Goal: Transaction & Acquisition: Purchase product/service

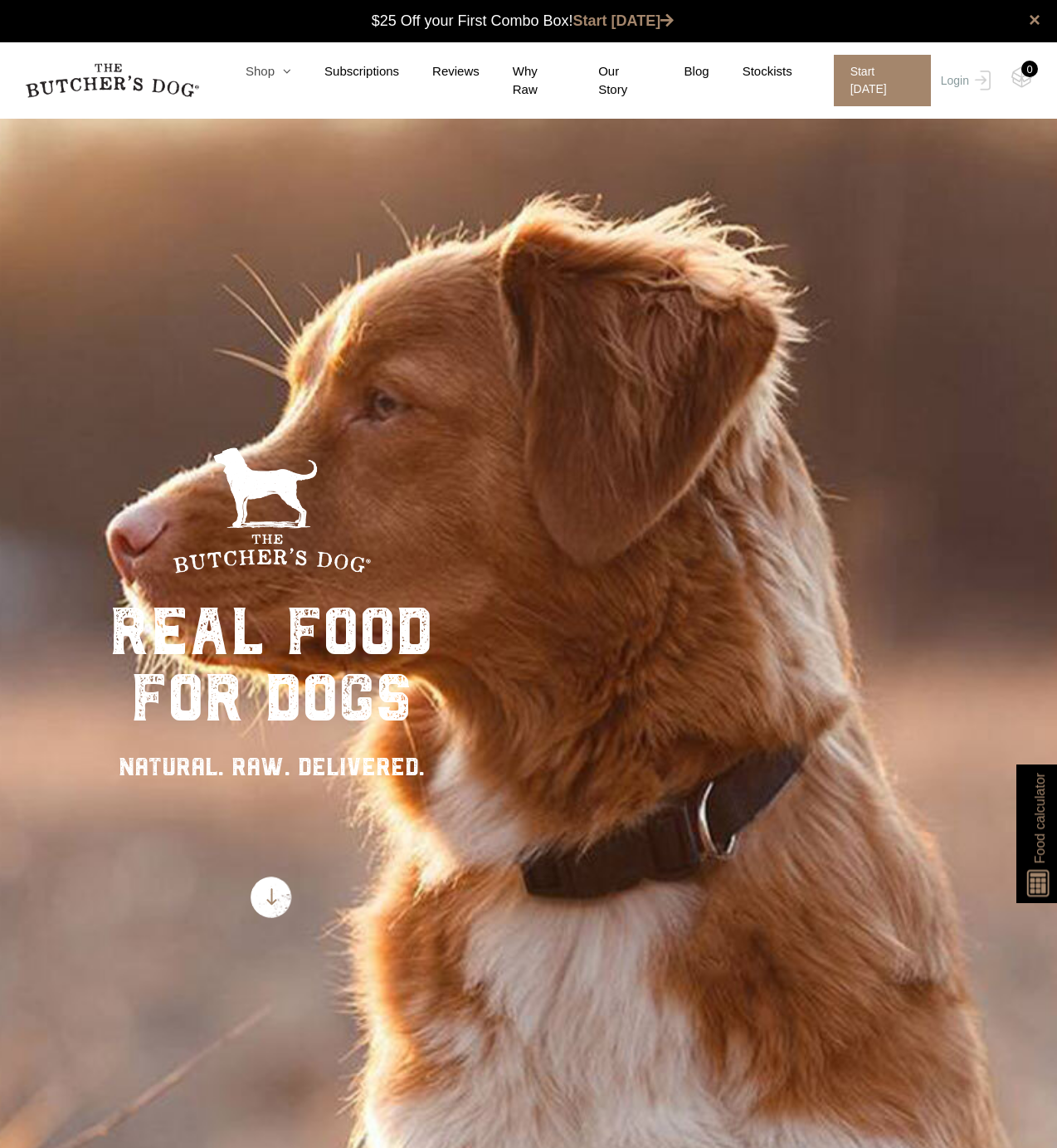
click at [273, 75] on link "Shop" at bounding box center [252, 71] width 79 height 19
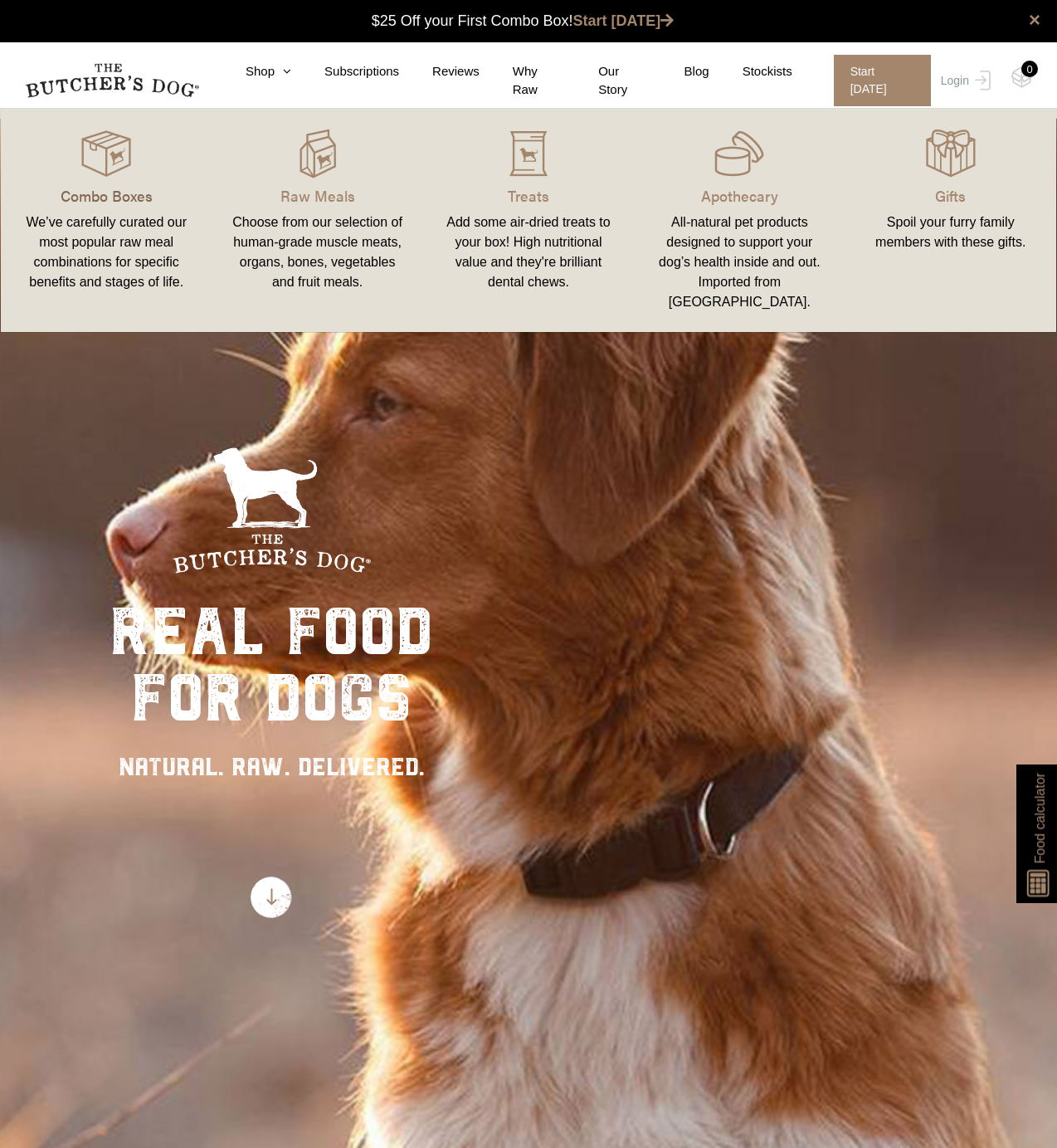
click at [121, 194] on p "Combo Boxes" at bounding box center [106, 196] width 171 height 22
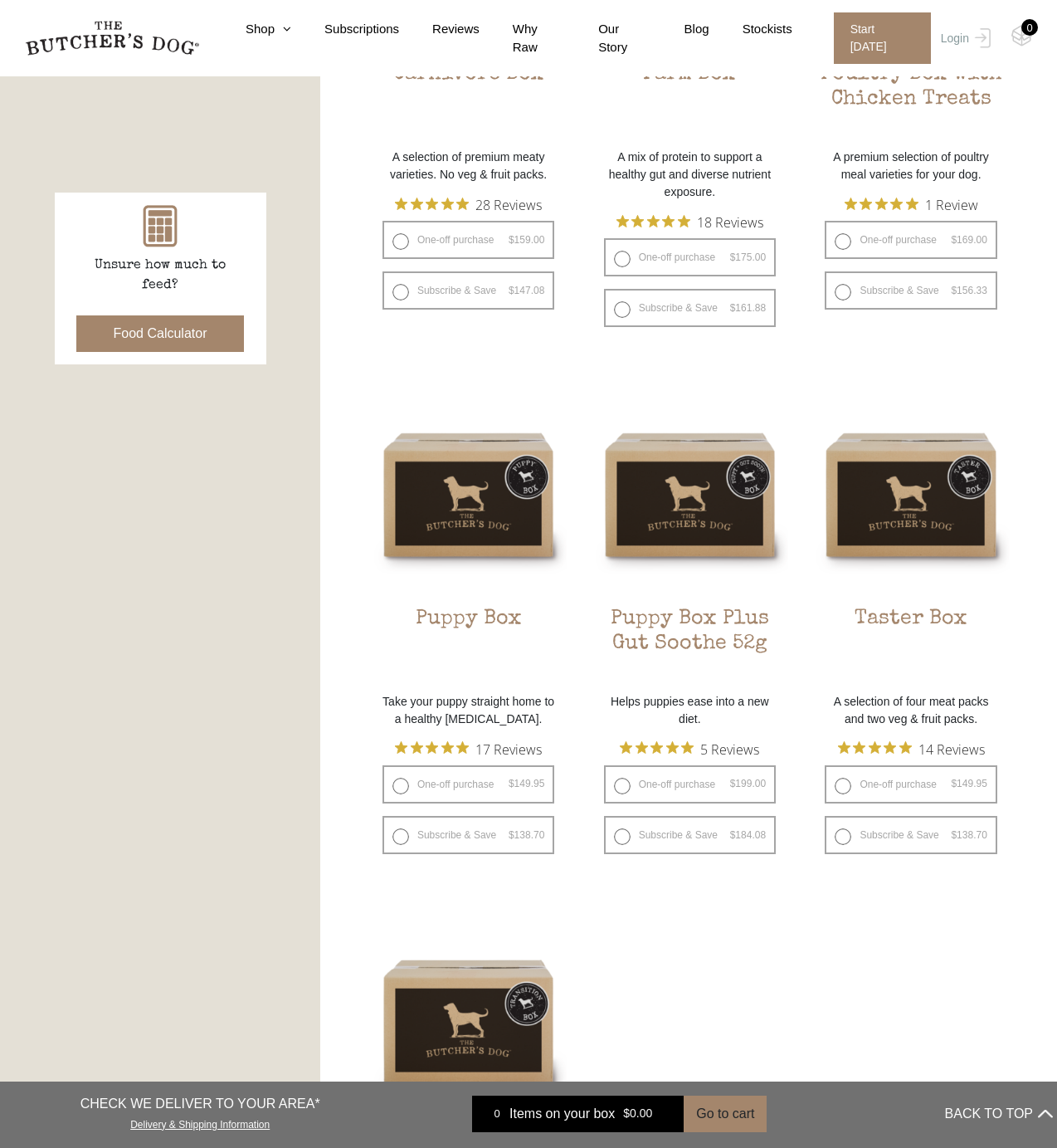
scroll to position [650, 0]
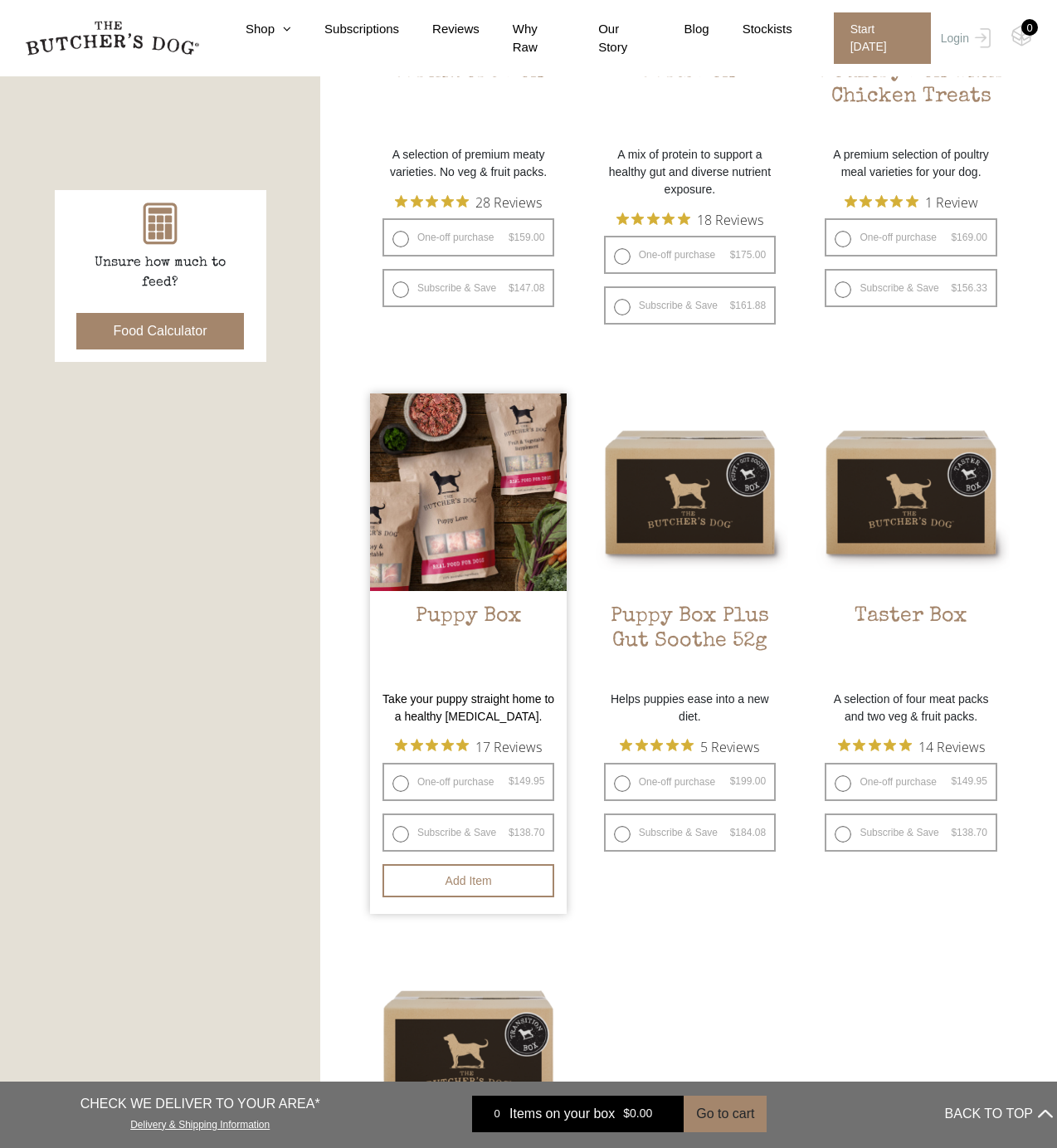
click at [402, 832] on label "Subscribe & Save $ 149.95 Original price was: $149.95. $ 138.70 Current price i…" at bounding box center [468, 832] width 171 height 38
radio input "true"
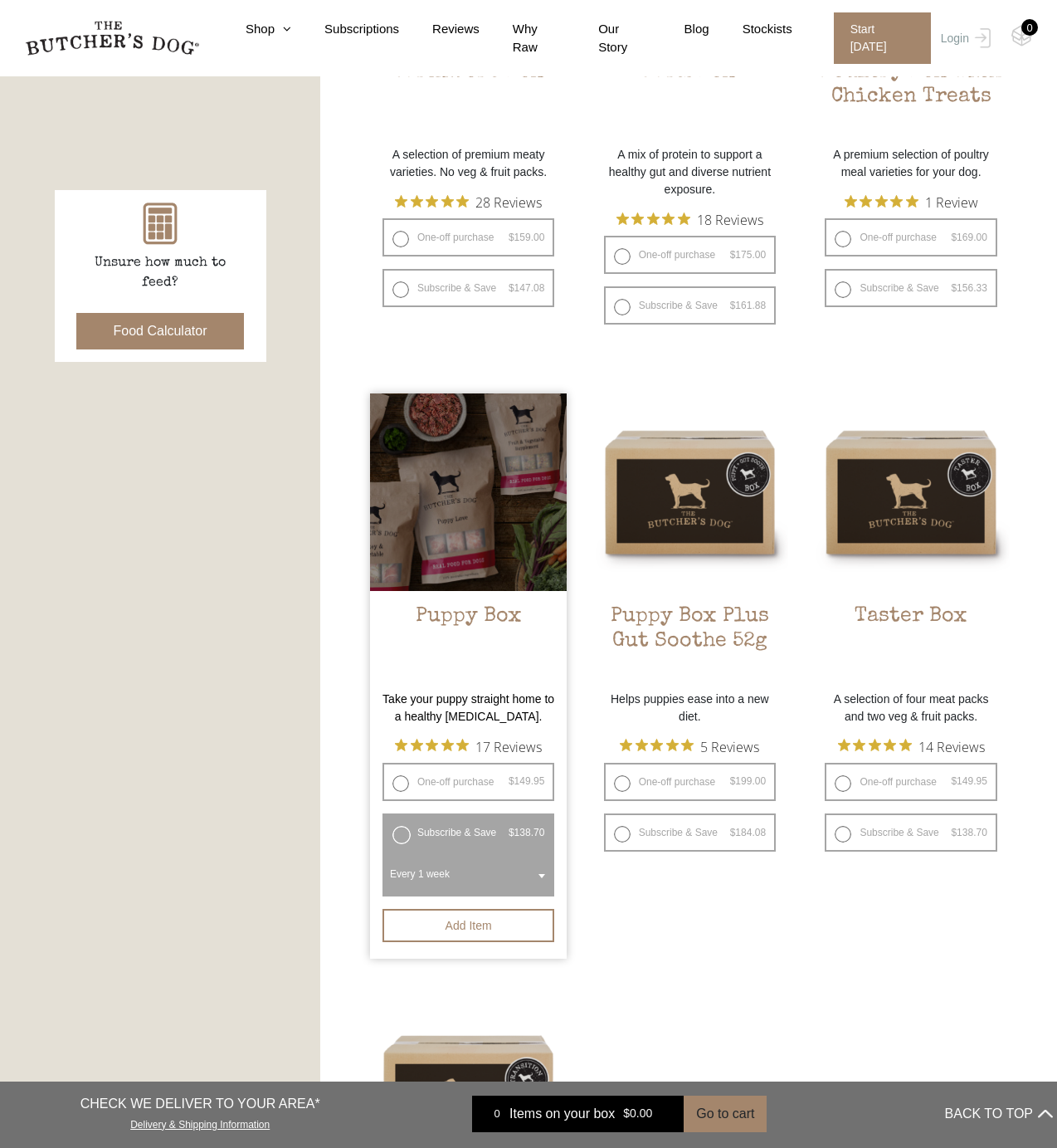
click at [542, 872] on span at bounding box center [542, 876] width 17 height 38
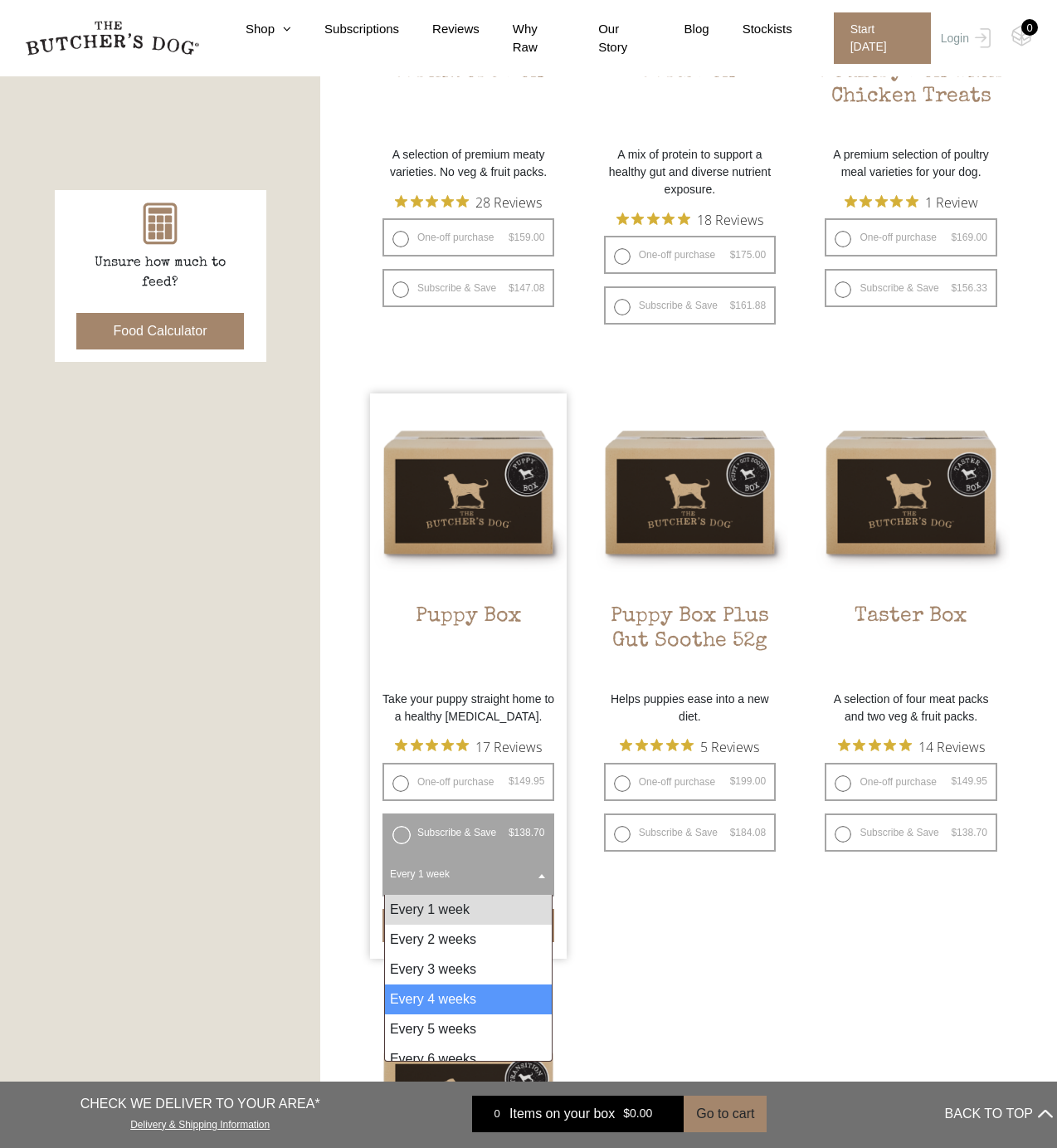
select select "4_week"
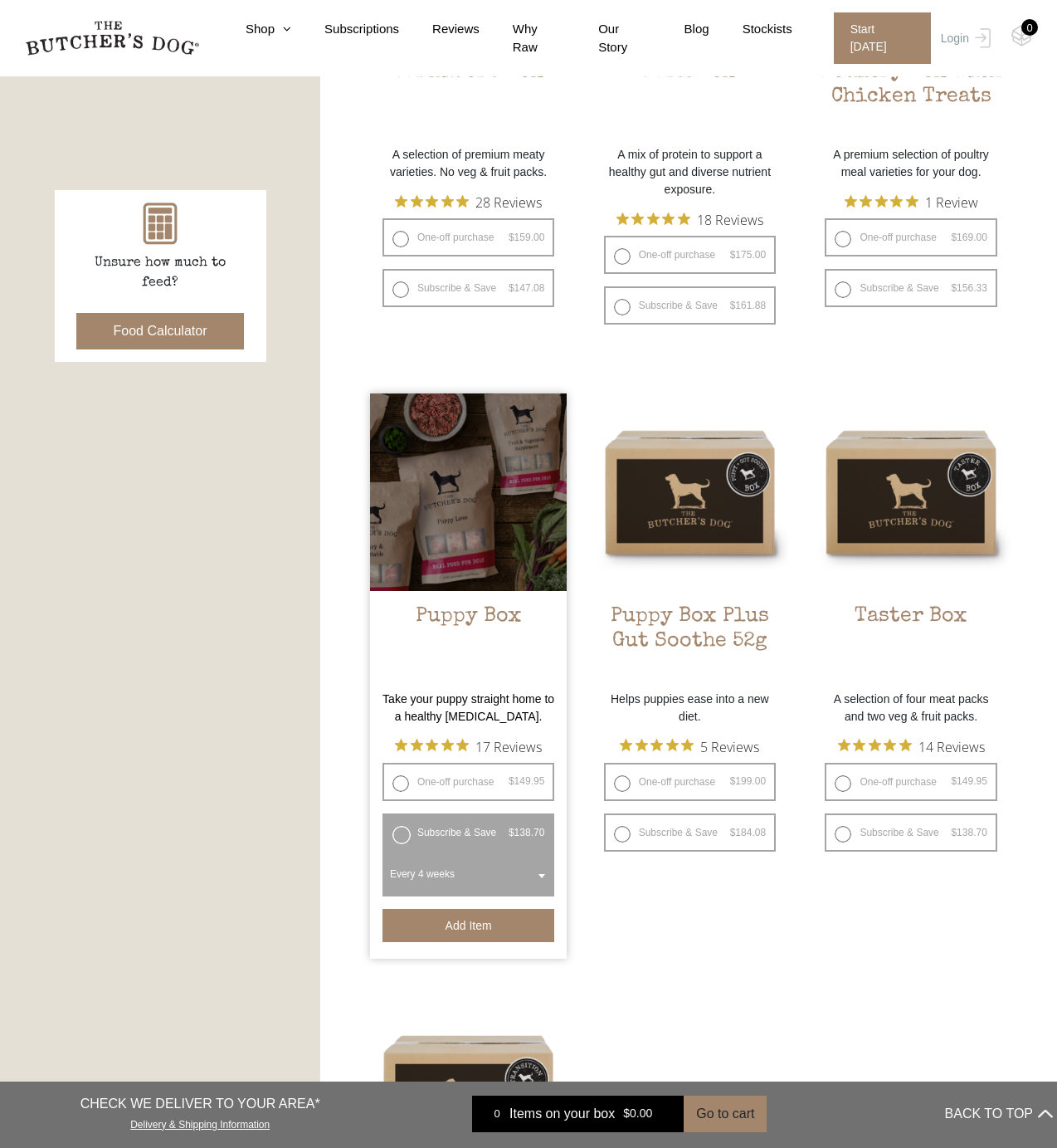
click at [462, 923] on button "Add item" at bounding box center [468, 924] width 171 height 33
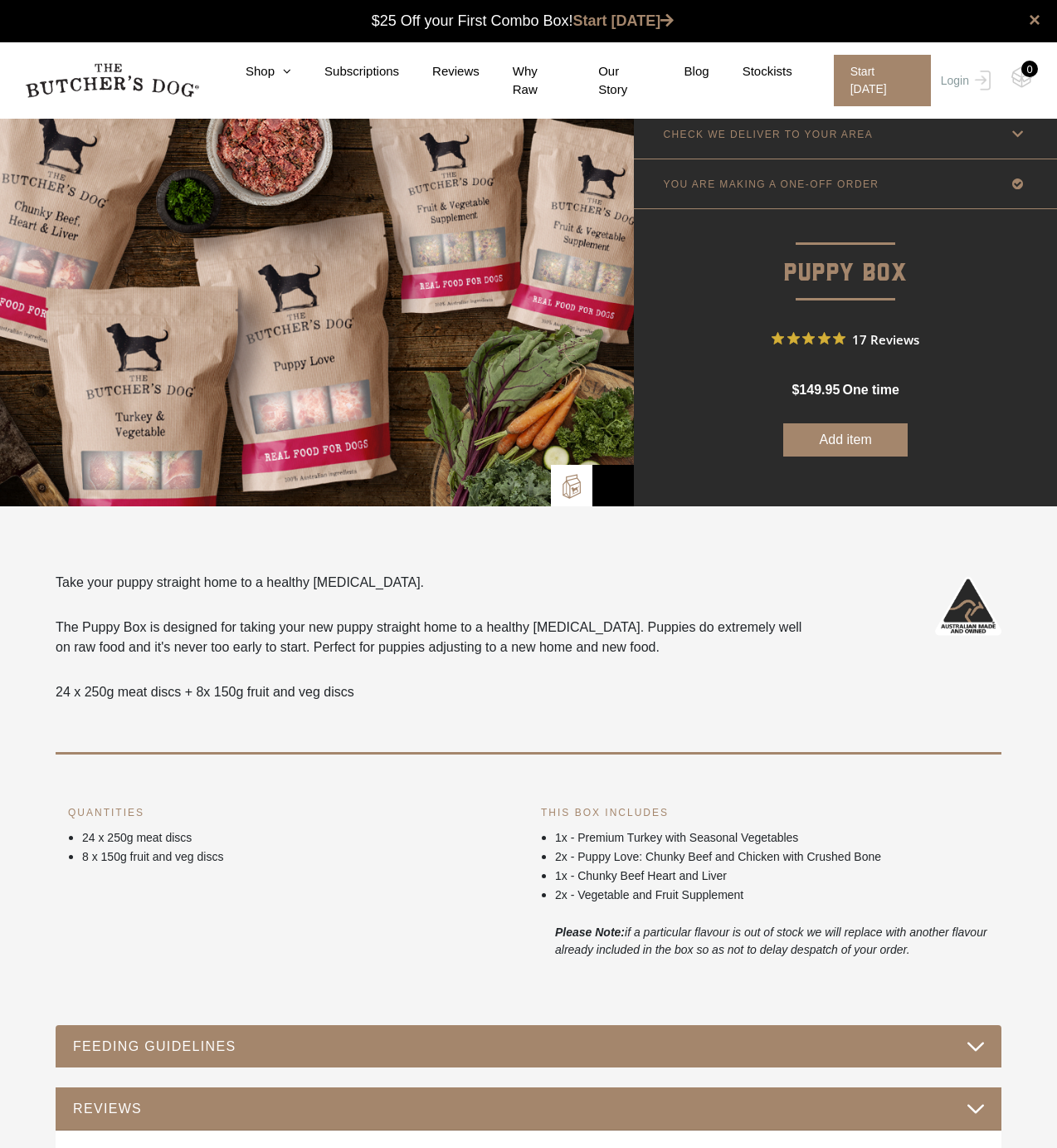
click at [1017, 181] on icon at bounding box center [1018, 184] width 21 height 21
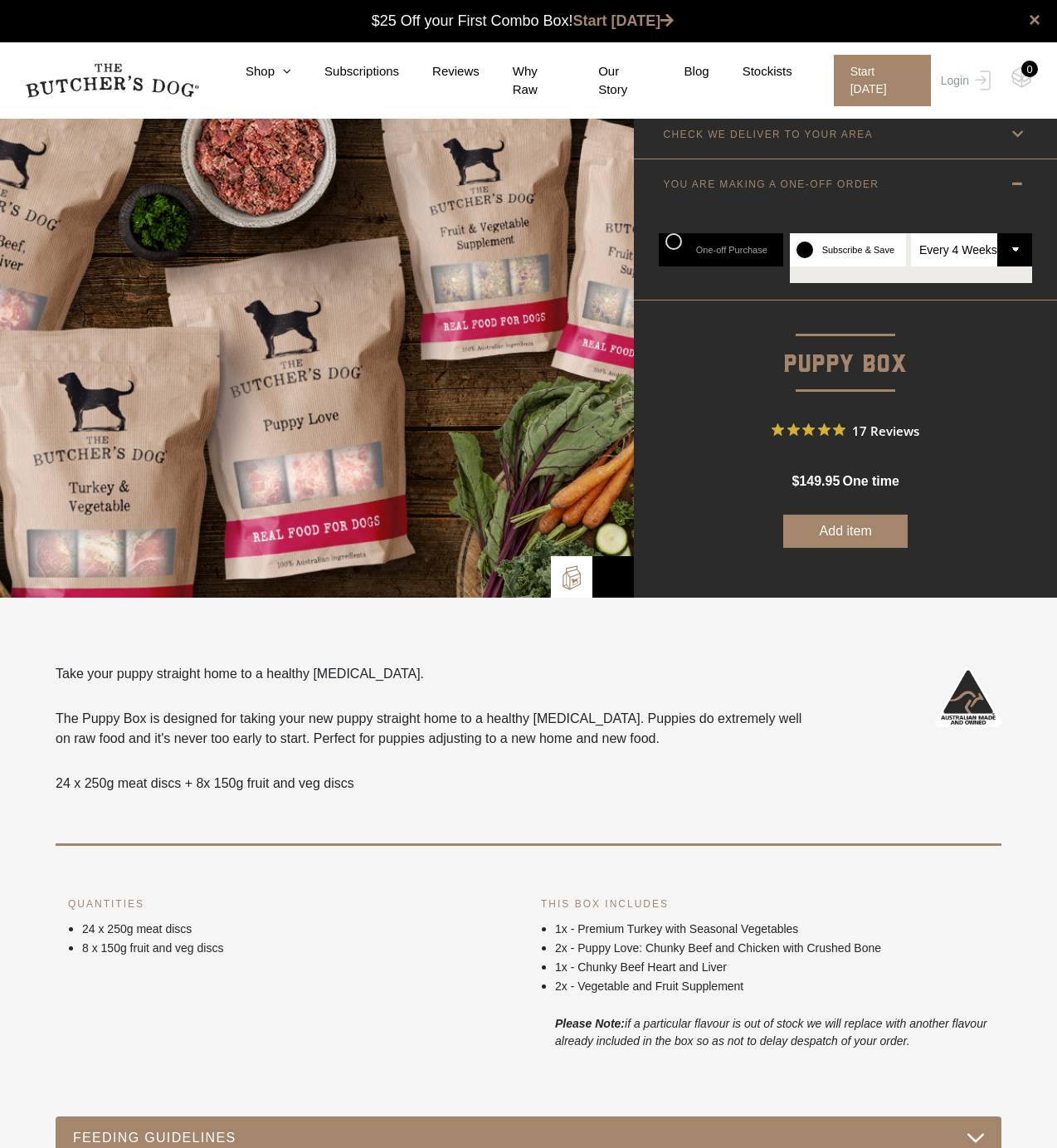
click at [810, 247] on label "Subscribe & Save" at bounding box center [848, 249] width 116 height 33
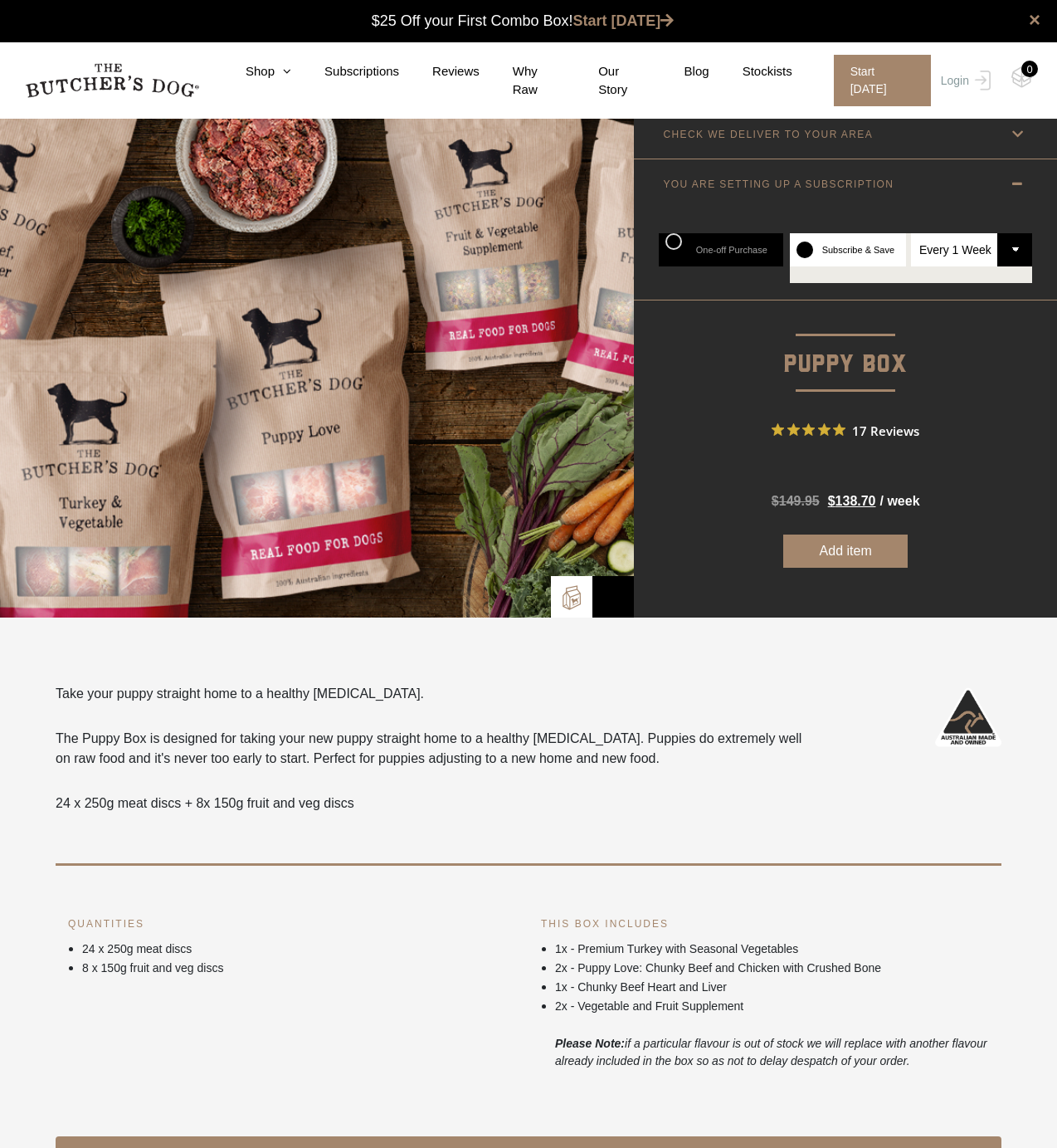
click at [1014, 244] on select "Every 1 Week Every 2 Weeks Every 3 Weeks Every 4 Weeks Every 5 Weeks Every 6 We…" at bounding box center [971, 249] width 121 height 33
select select "4_week"
click at [911, 233] on select "Every 1 Week Every 2 Weeks Every 3 Weeks Every 4 Weeks Every 5 Weeks Every 6 We…" at bounding box center [971, 249] width 121 height 33
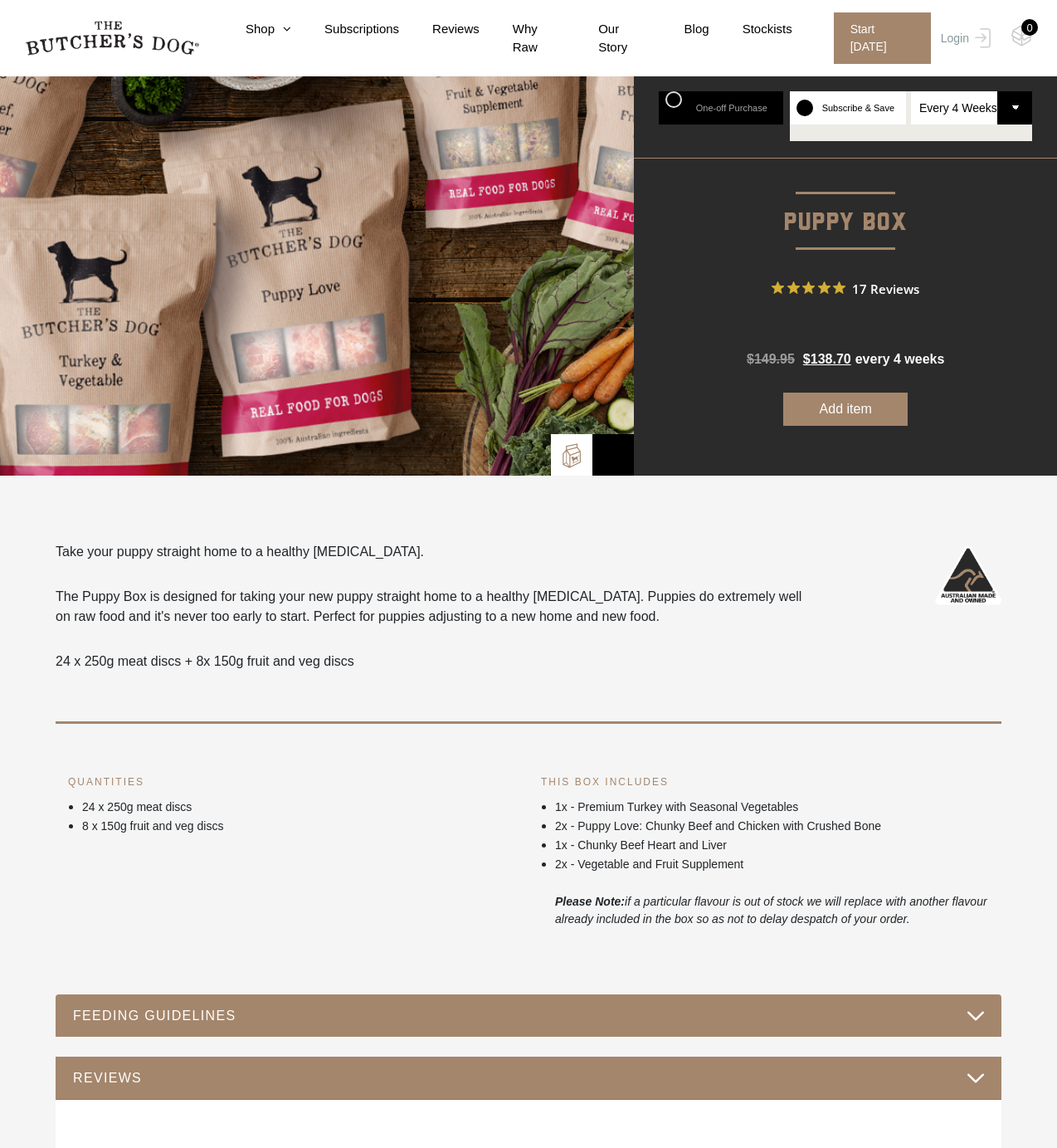
scroll to position [139, 0]
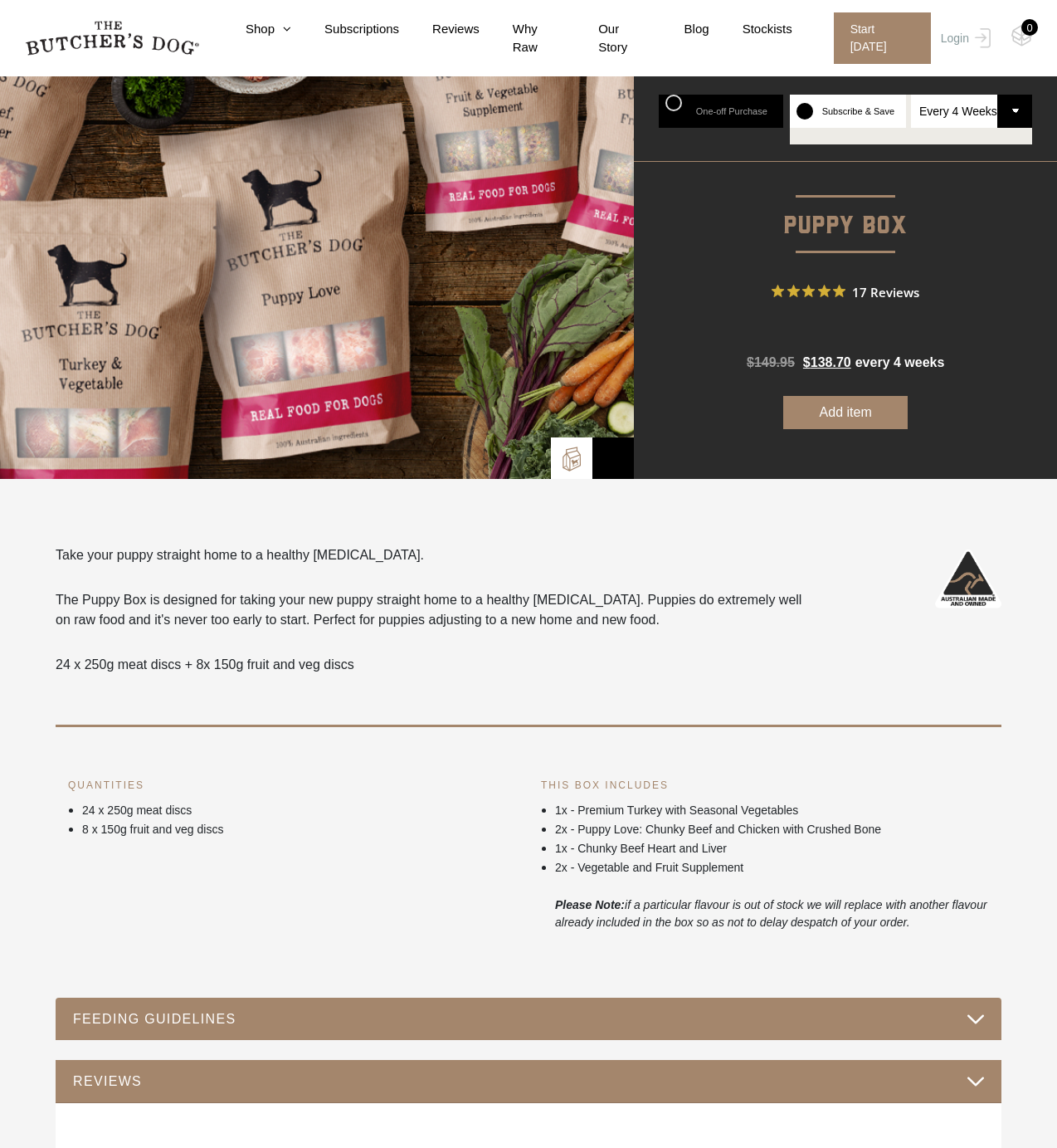
click at [843, 412] on button "Add item" at bounding box center [845, 412] width 125 height 33
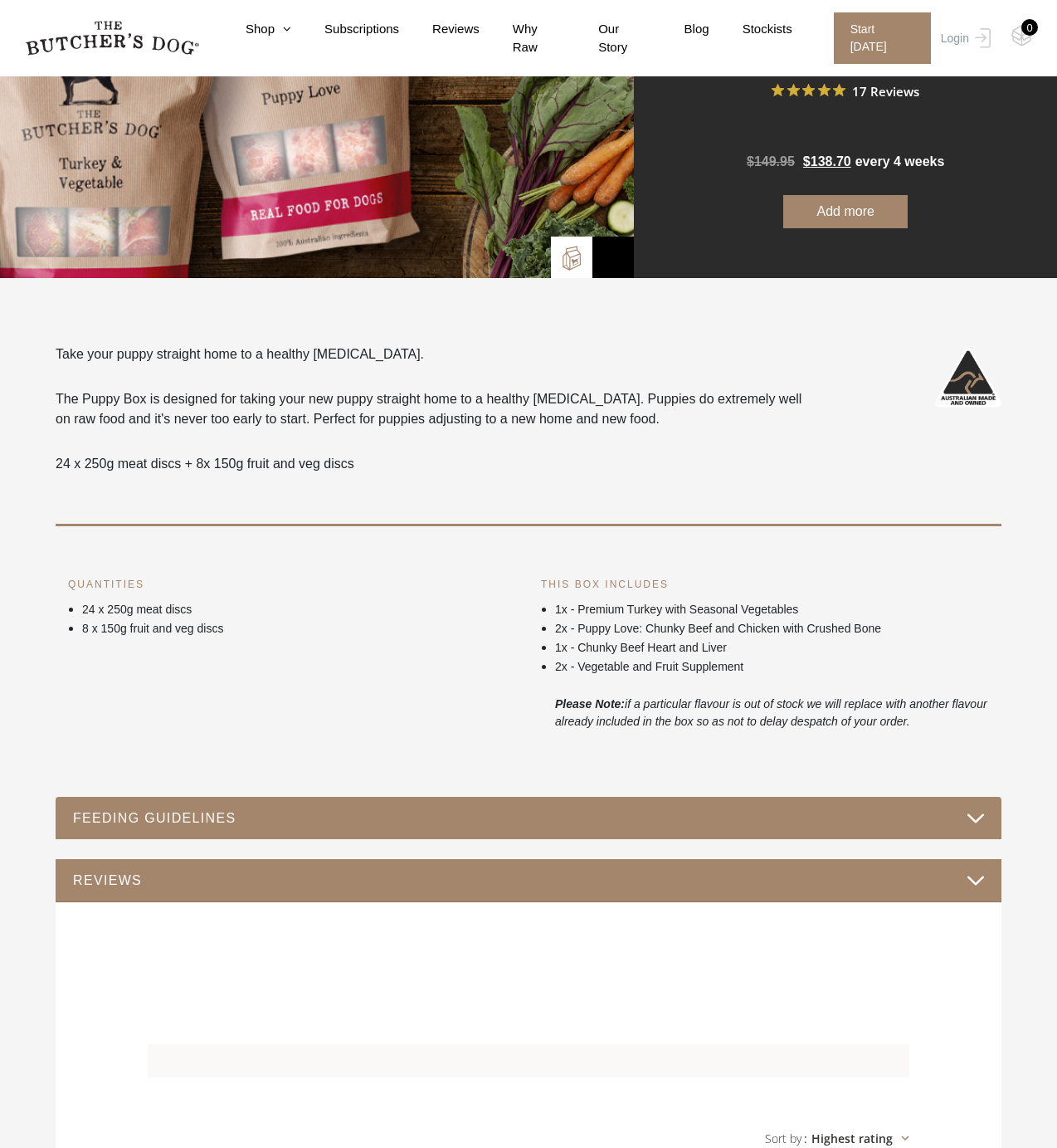
scroll to position [0, 0]
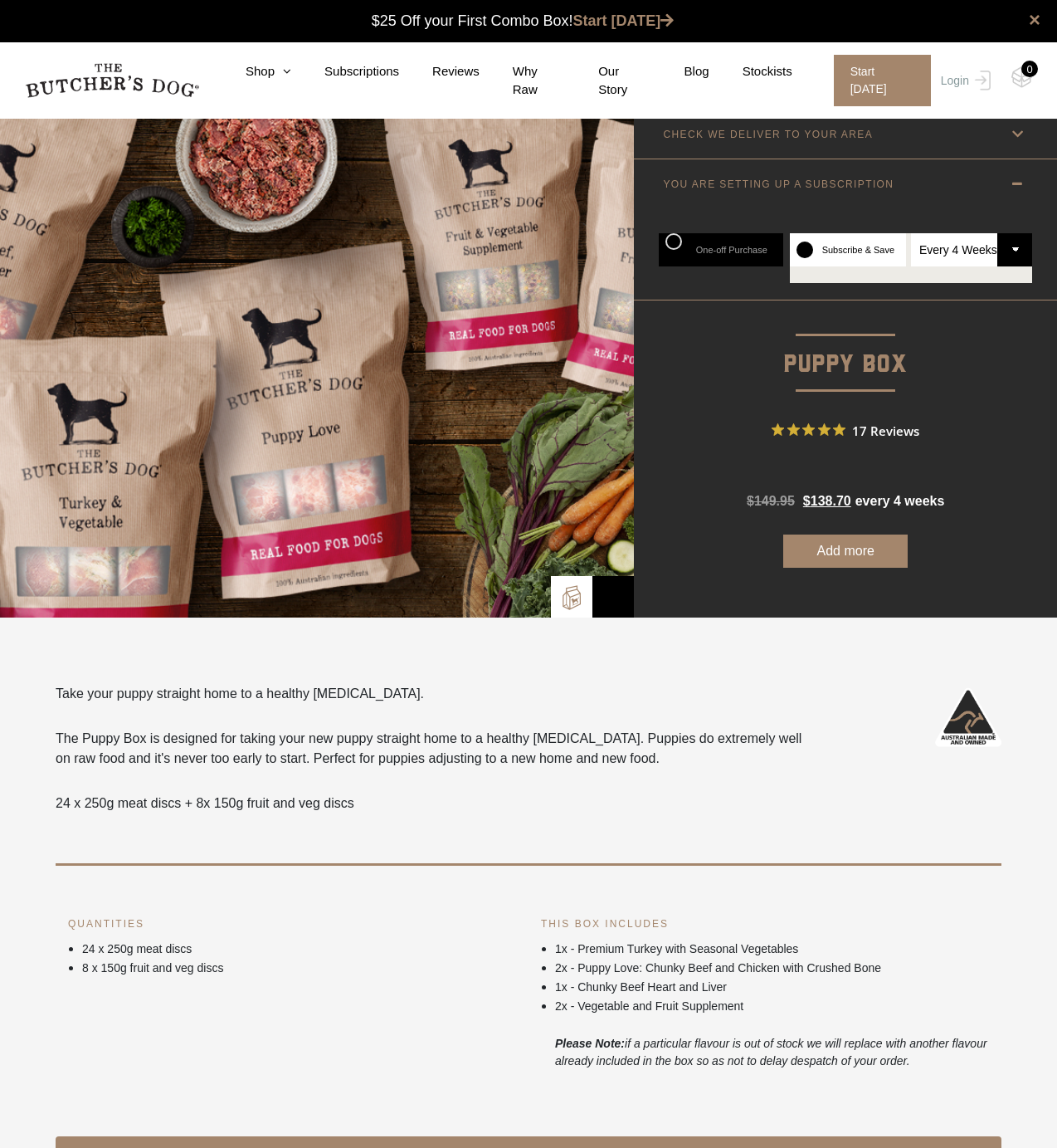
click at [932, 477] on label "$ 149.95 Original price was: $149.95. $ 138.70 Current price is: $138.70. every…" at bounding box center [845, 491] width 198 height 40
click at [1025, 69] on div "0" at bounding box center [1030, 69] width 17 height 17
click at [955, 80] on link "Login" at bounding box center [964, 80] width 54 height 52
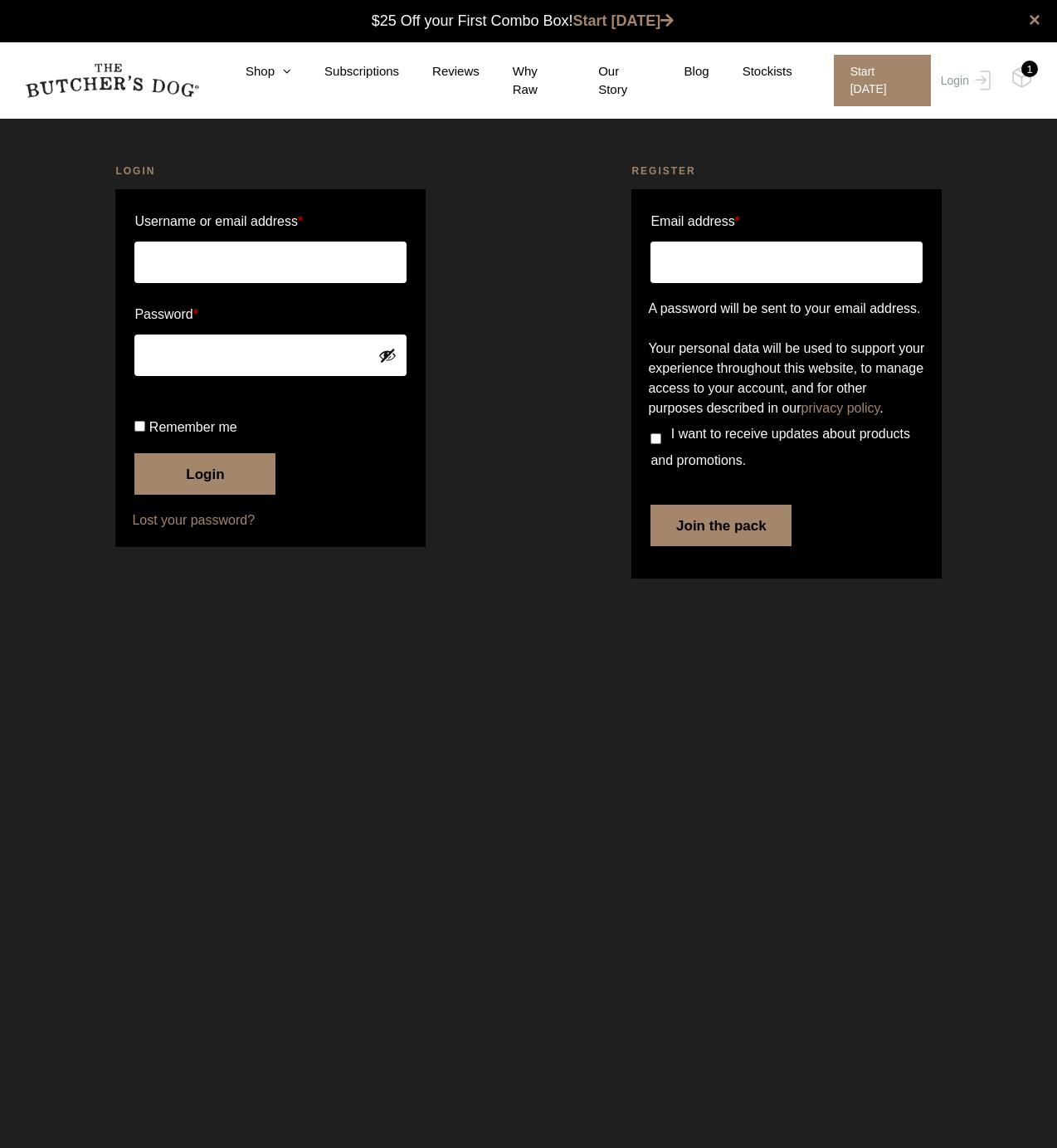
click at [259, 263] on input "Username or email address *" at bounding box center [271, 262] width 272 height 41
type input "marindanunes@yahoo.com.au"
click at [0, 605] on com-1password-button at bounding box center [0, 605] width 0 height 0
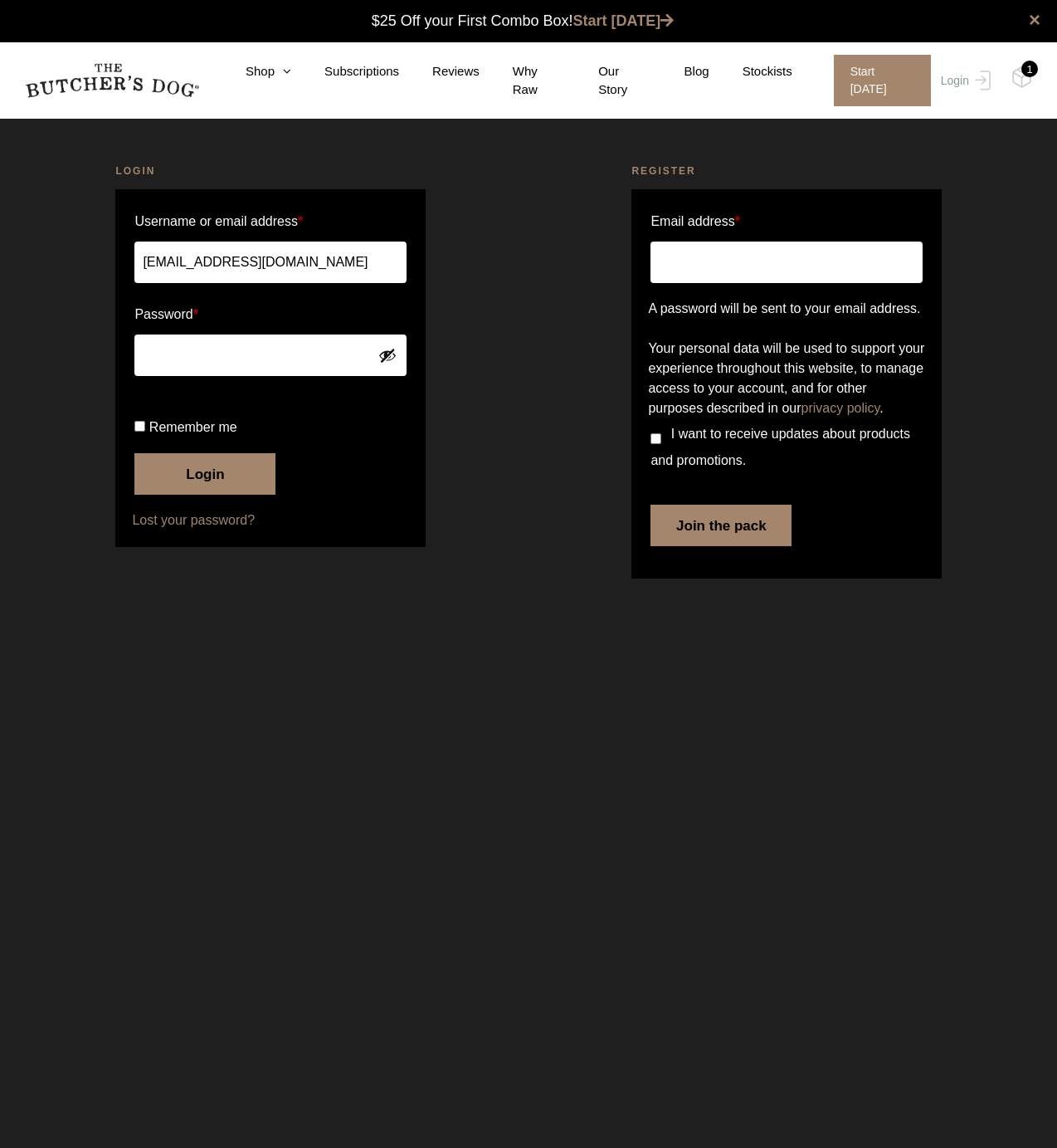
click at [476, 492] on div "Login Username or email address * marindanunes@yahoo.com.au Password * Remember…" at bounding box center [270, 374] width 516 height 463
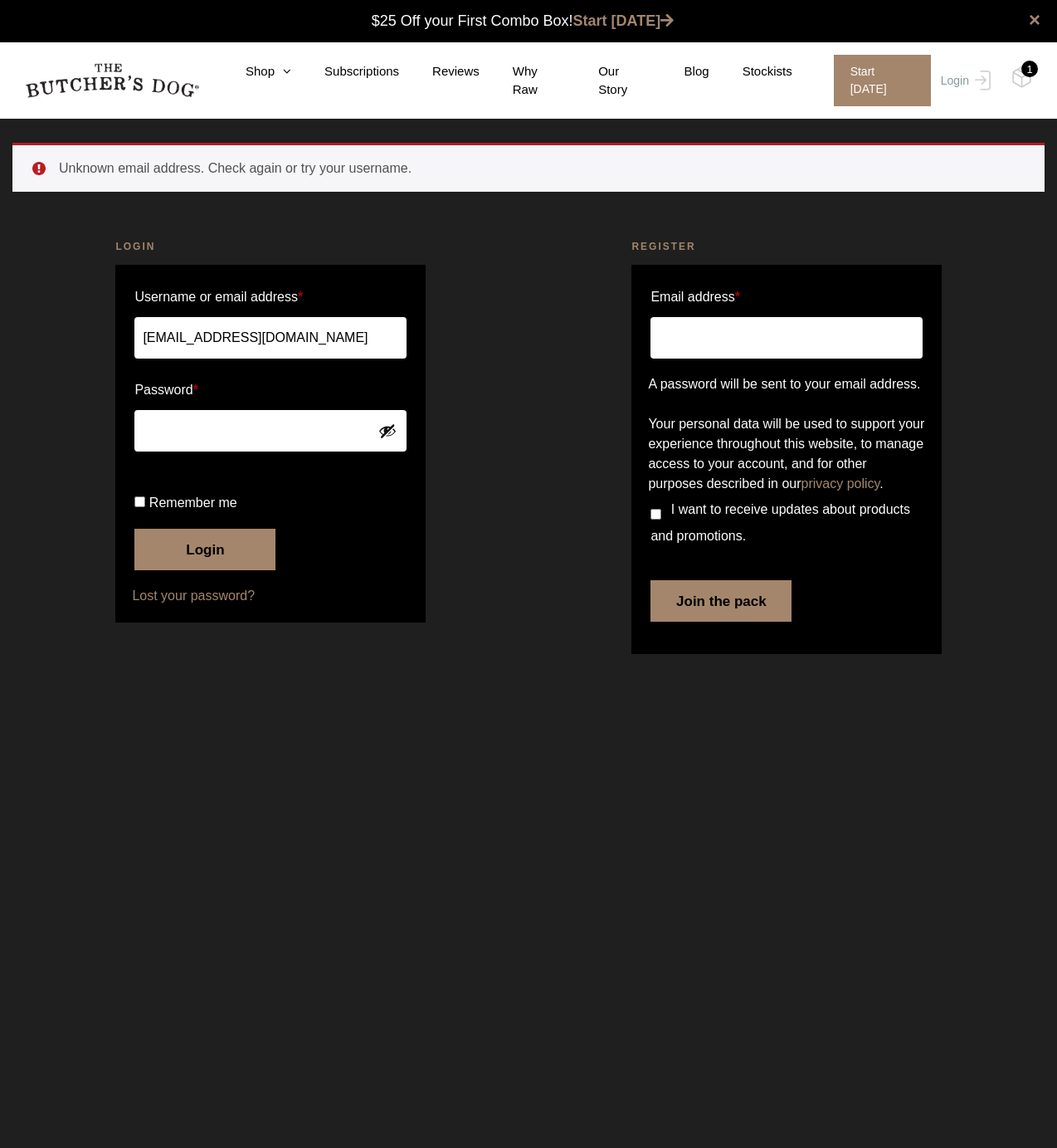
click at [710, 335] on input "Email address *" at bounding box center [786, 338] width 272 height 41
type input "marindanunes@yahoo.com.au"
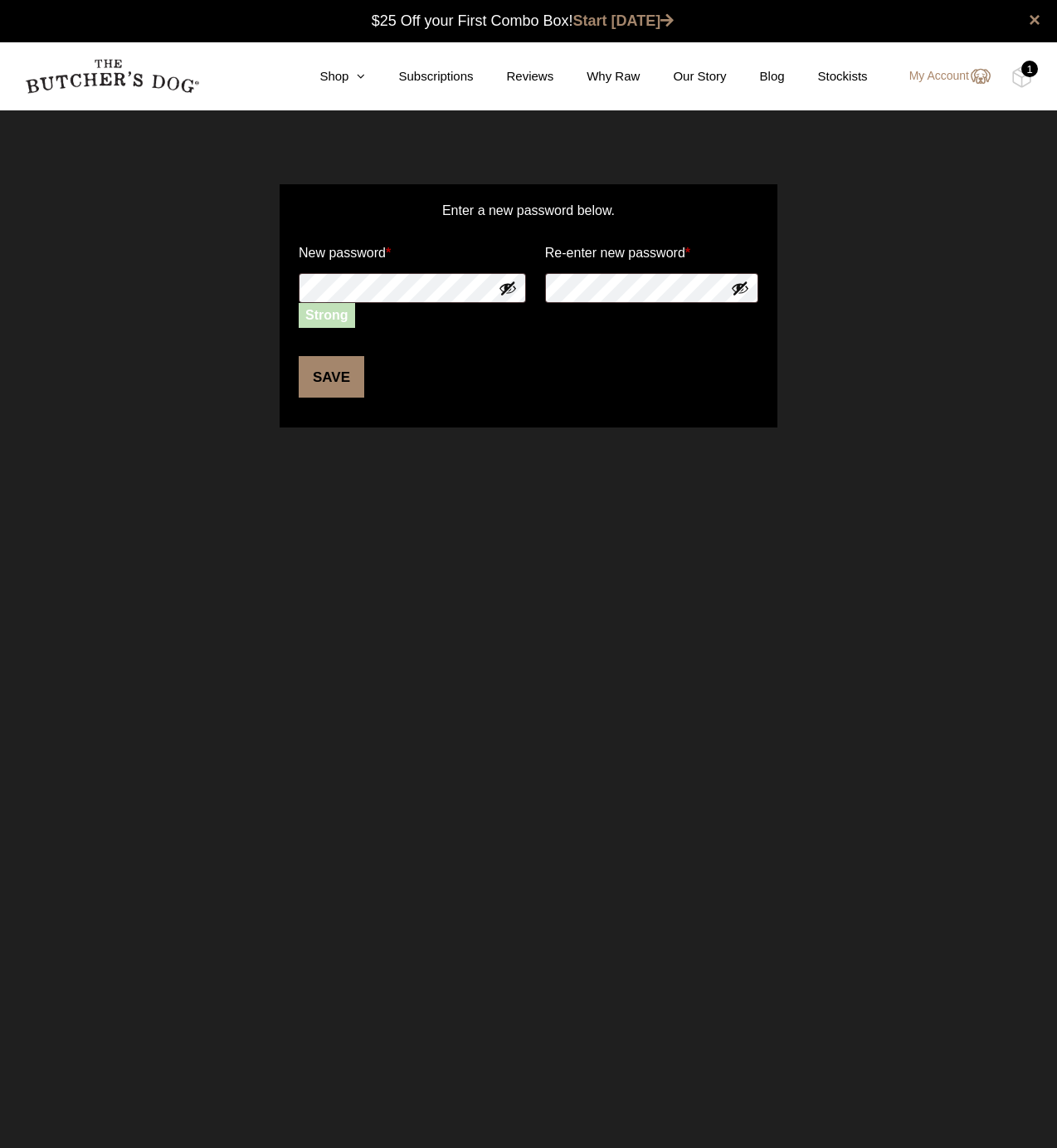
click at [326, 375] on button "Save" at bounding box center [331, 376] width 66 height 41
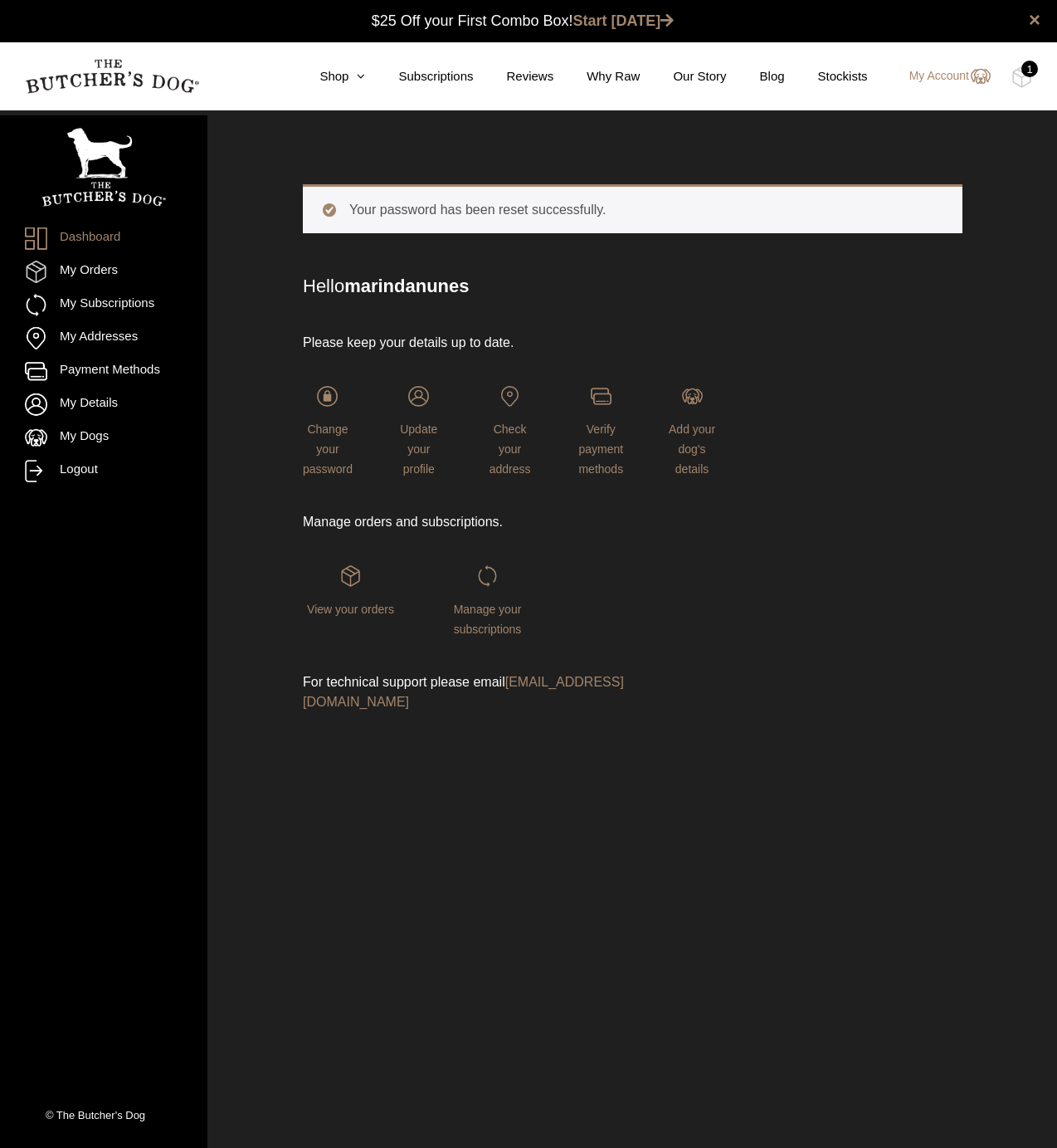
click at [1026, 70] on div "1" at bounding box center [1030, 69] width 17 height 17
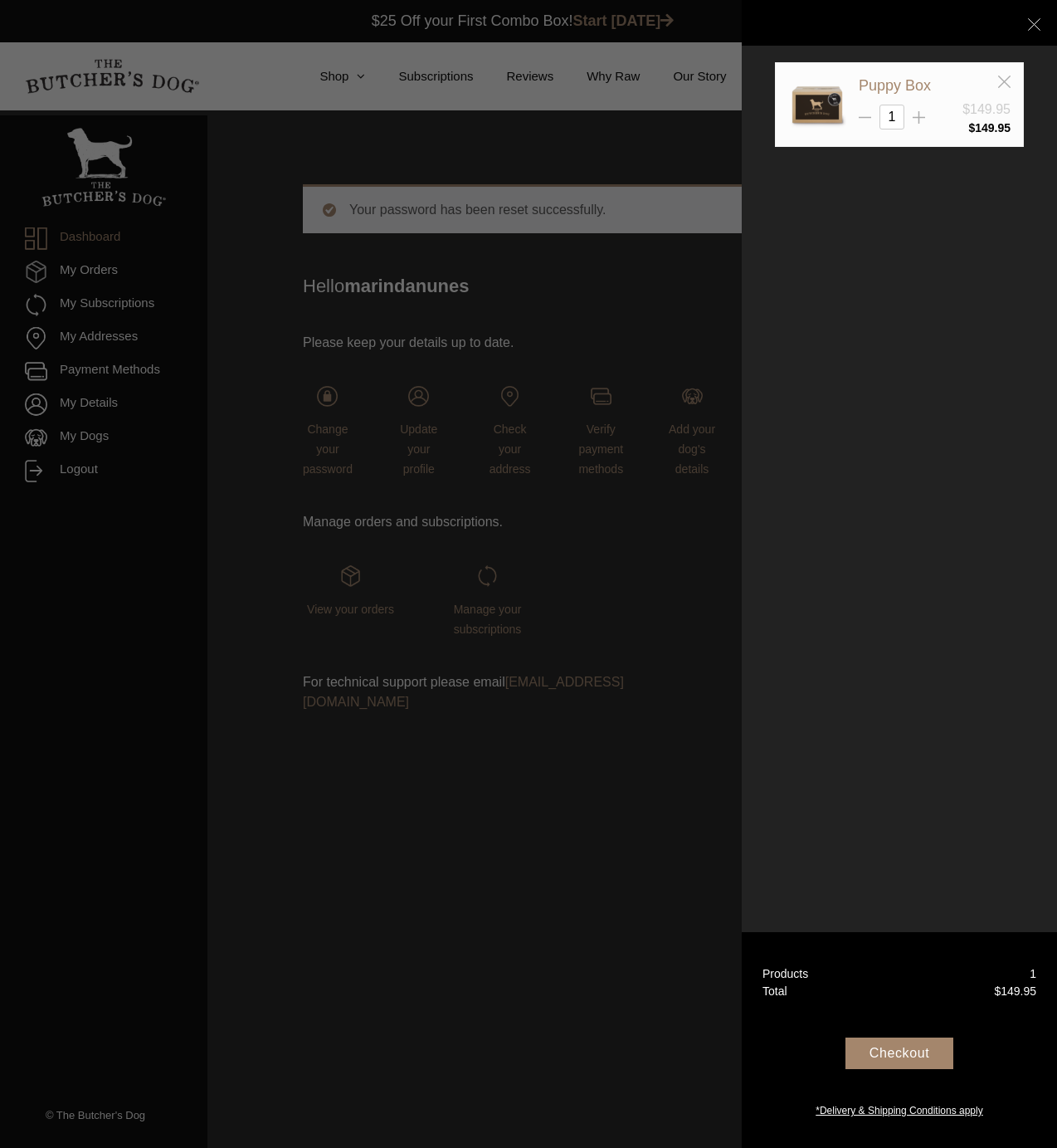
click at [1003, 76] on div "Your Box" at bounding box center [900, 22] width 249 height 108
click at [1004, 81] on line at bounding box center [1004, 81] width 11 height 11
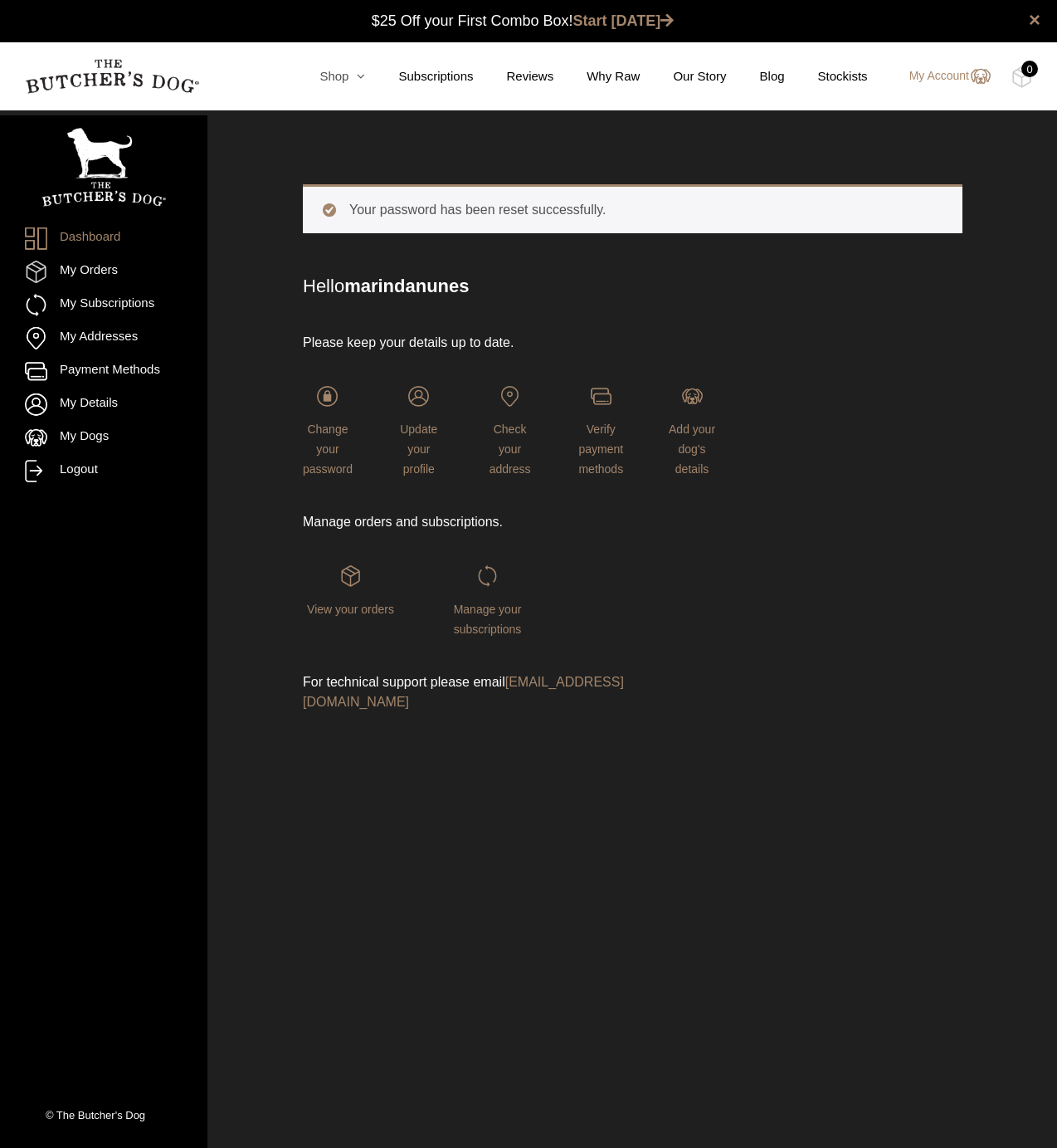
click at [333, 75] on link "Shop" at bounding box center [326, 77] width 79 height 19
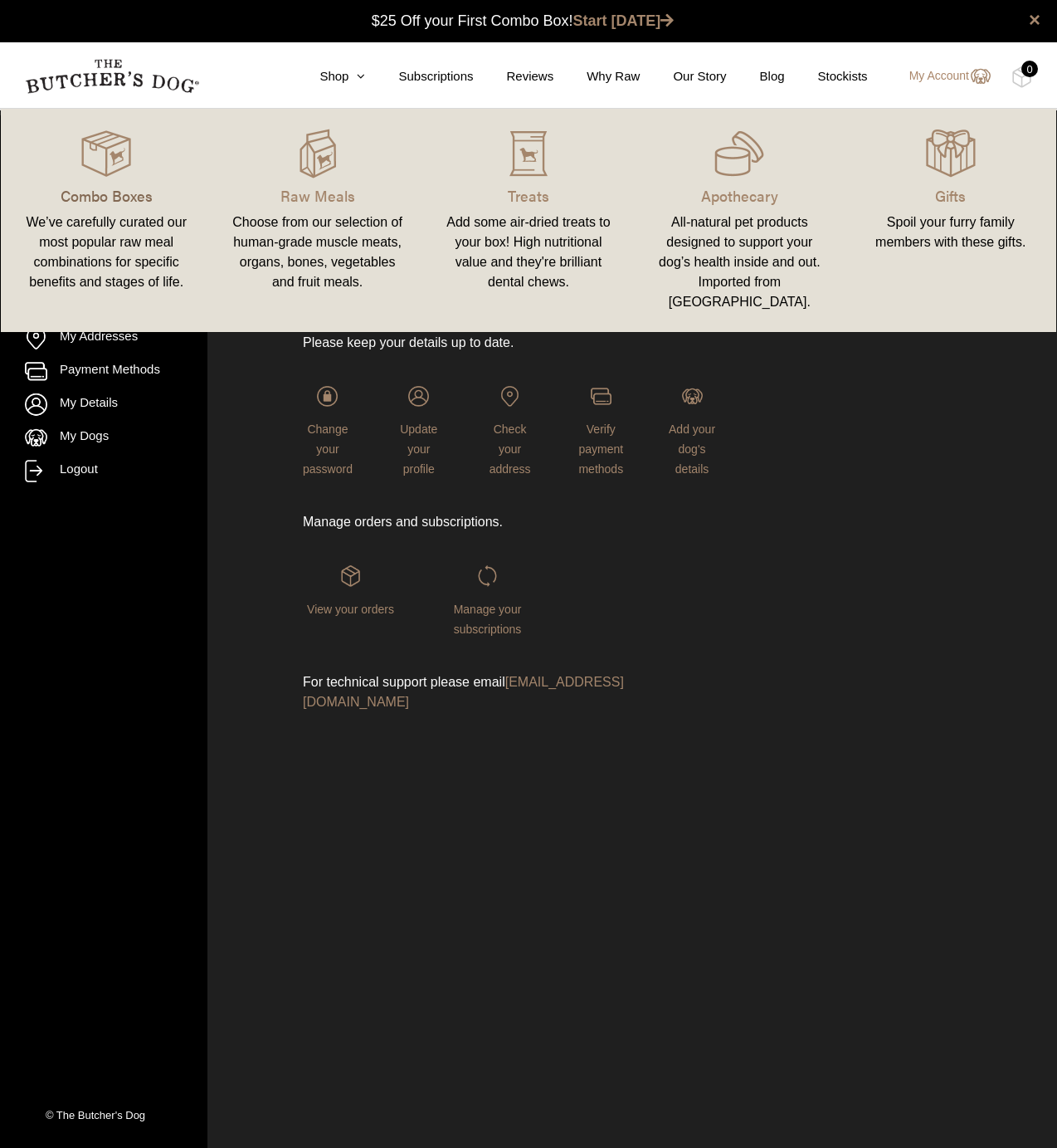
click at [132, 194] on p "Combo Boxes" at bounding box center [106, 196] width 171 height 22
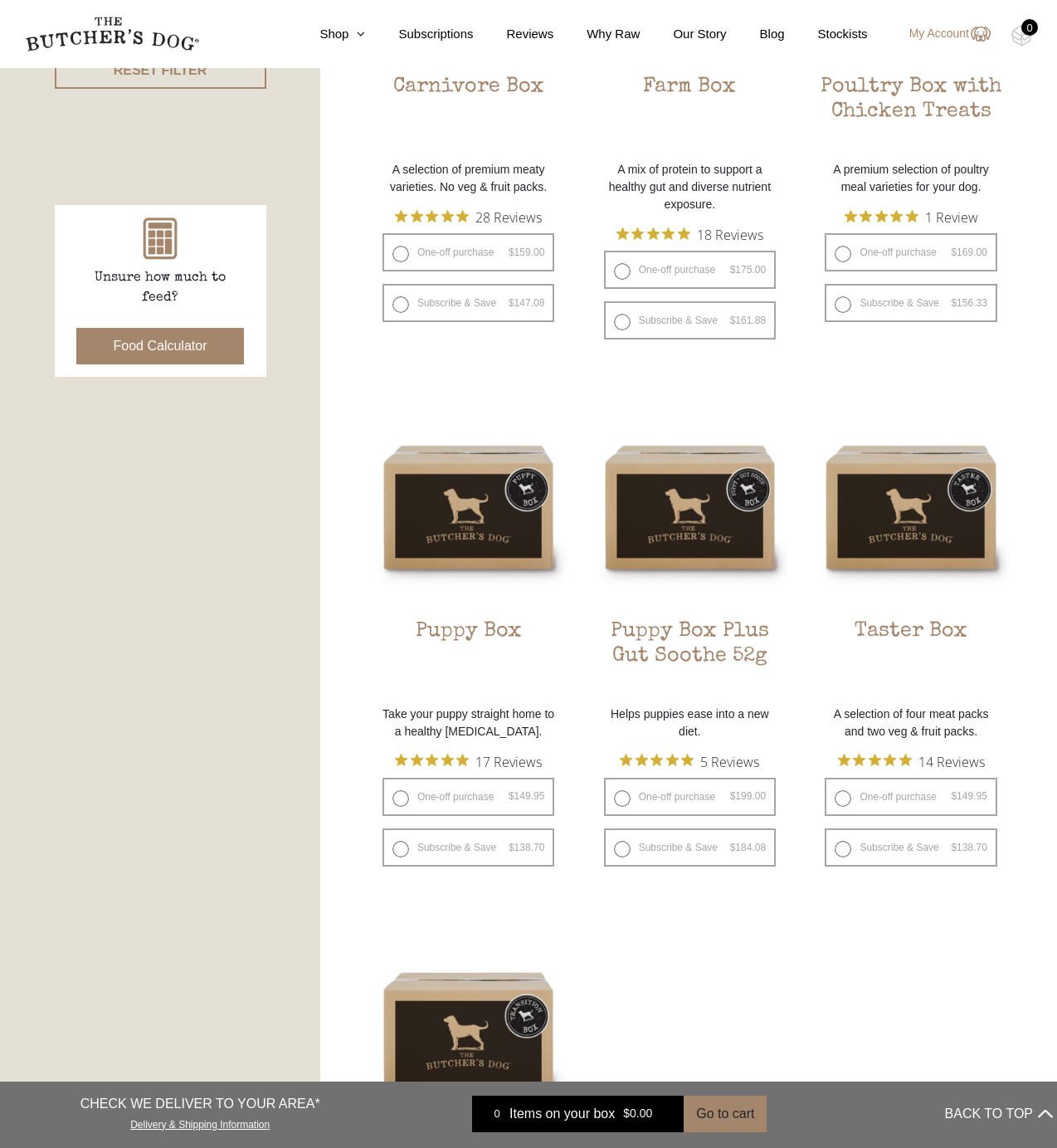
scroll to position [777, 0]
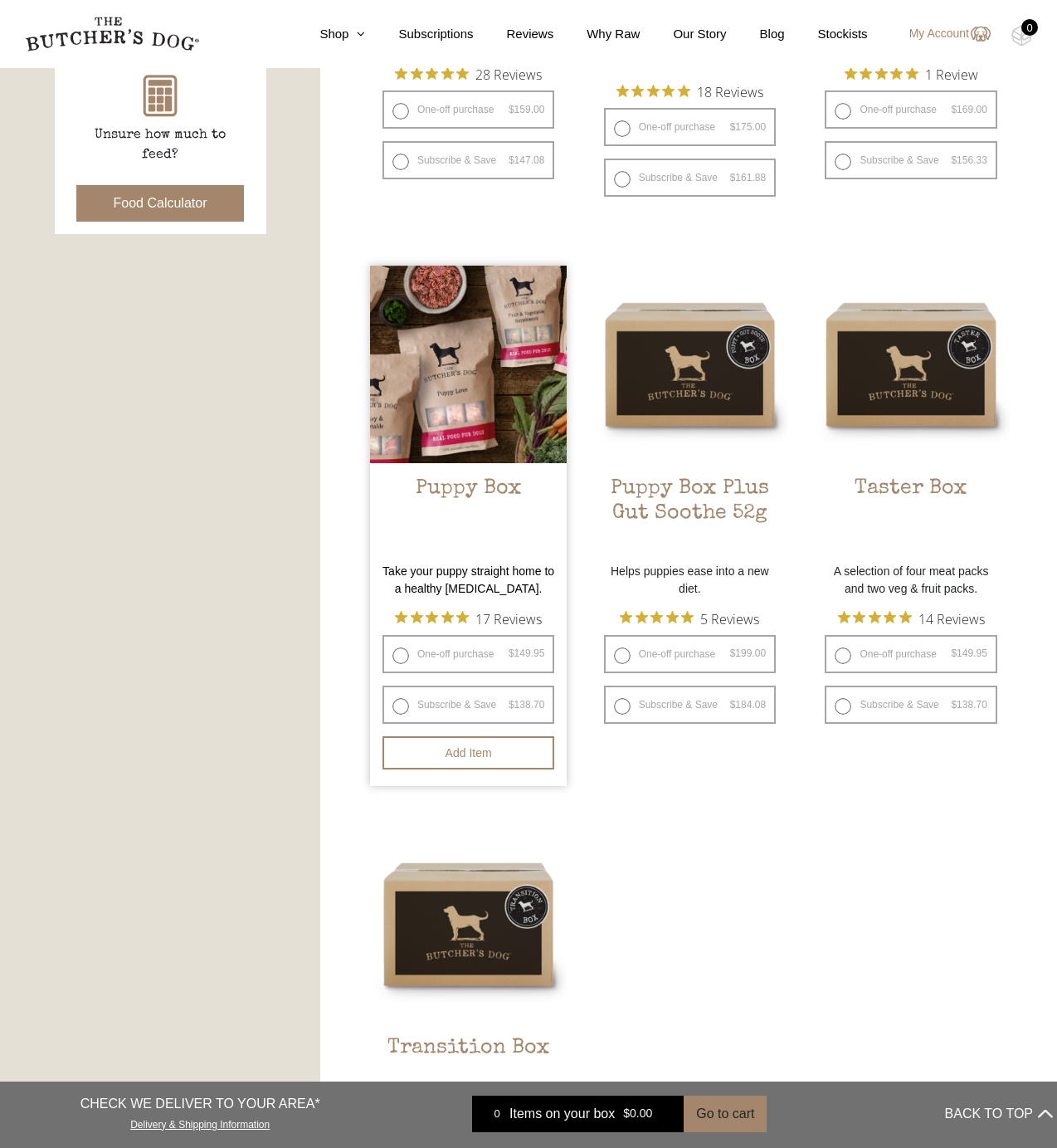
click at [398, 704] on label "Subscribe & Save $ 149.95 Original price was: $149.95. $ 138.70 Current price i…" at bounding box center [468, 704] width 171 height 38
radio input "true"
select select "4_week"
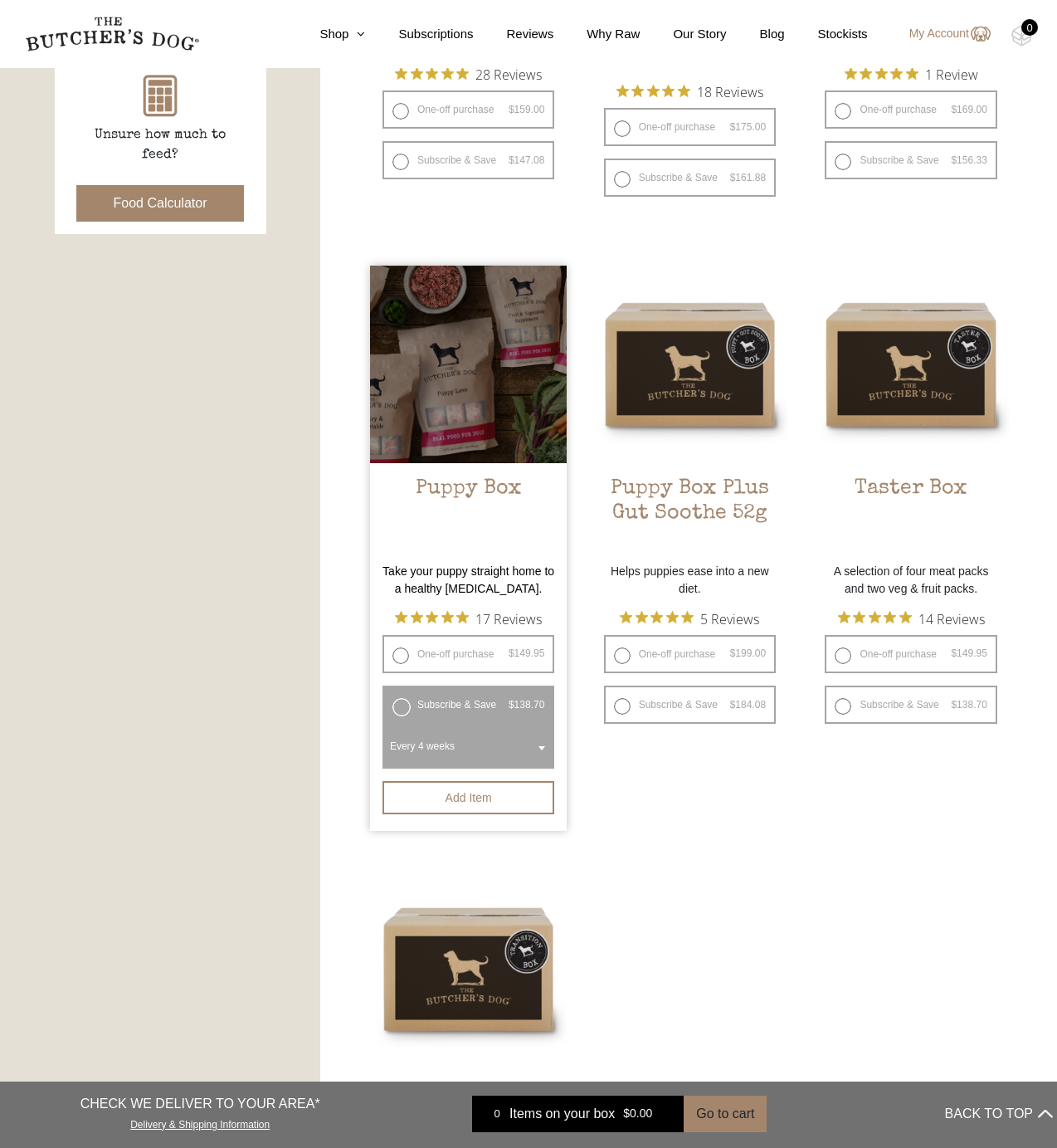
click at [403, 705] on label "Subscribe & Save $ 149.95 Original price was: $149.95. $ 138.70 Current price i…" at bounding box center [468, 704] width 171 height 38
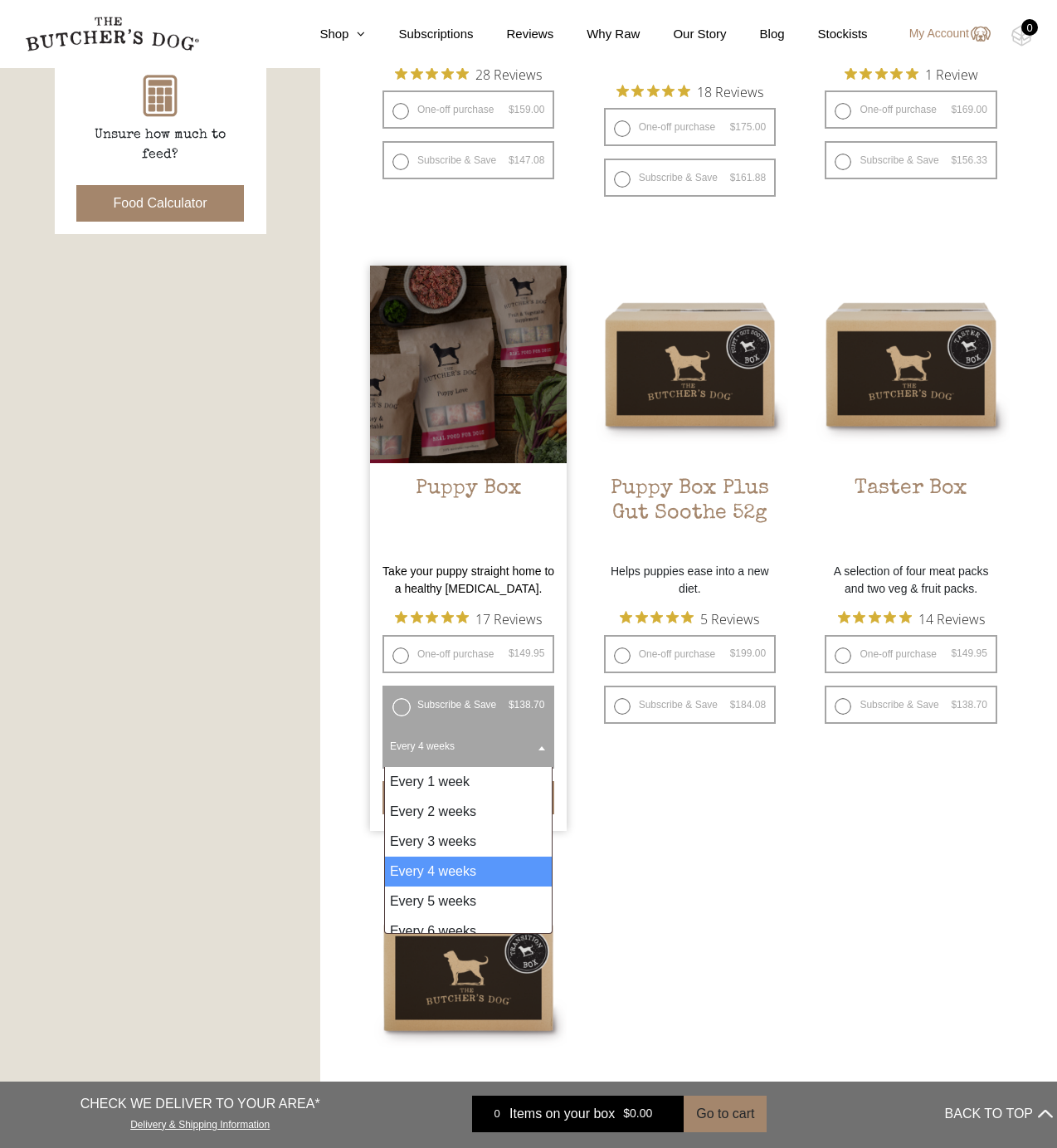
click at [415, 749] on span "Every 4 weeks" at bounding box center [468, 745] width 165 height 38
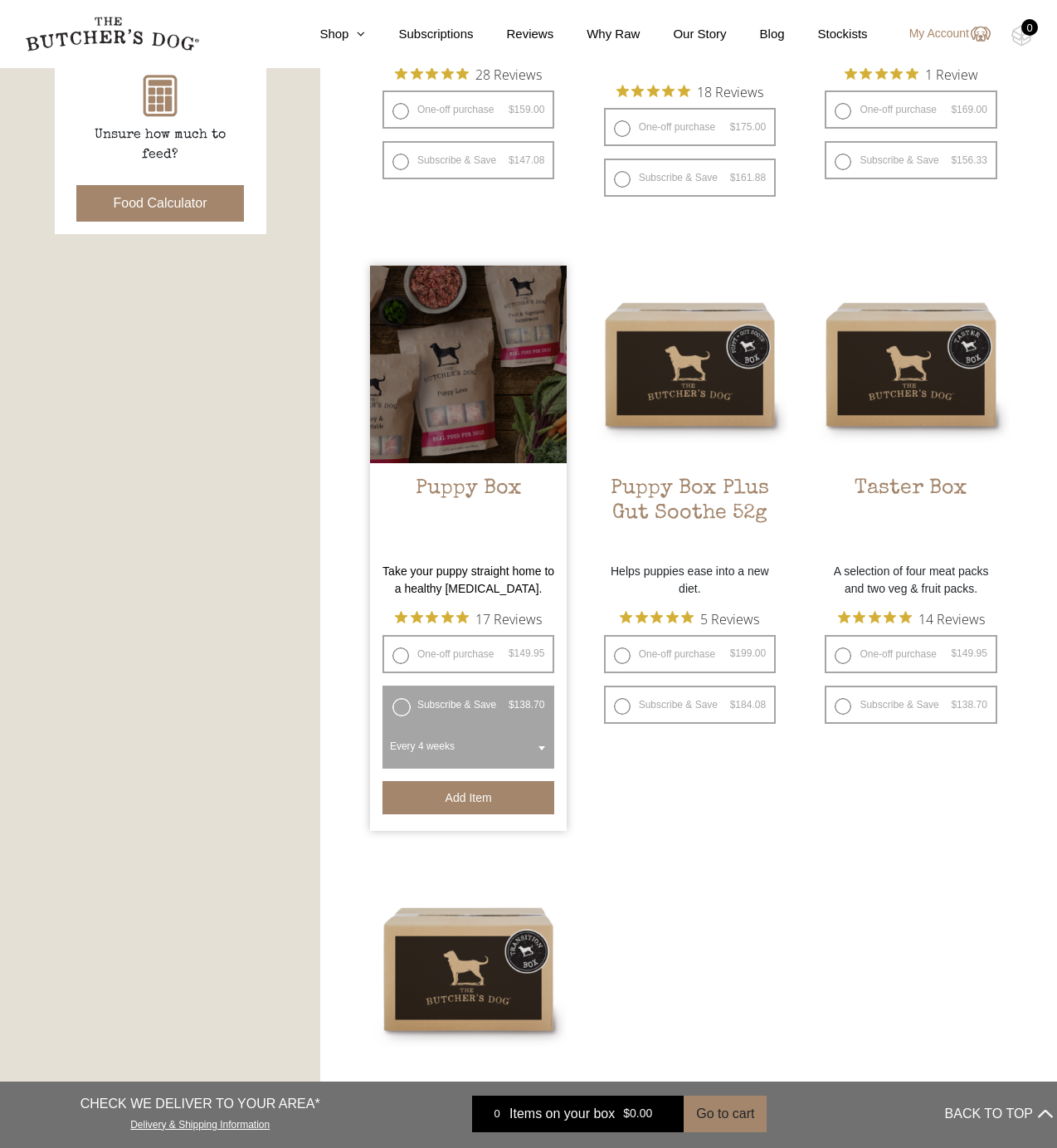
click at [459, 798] on button "Add item" at bounding box center [468, 797] width 171 height 33
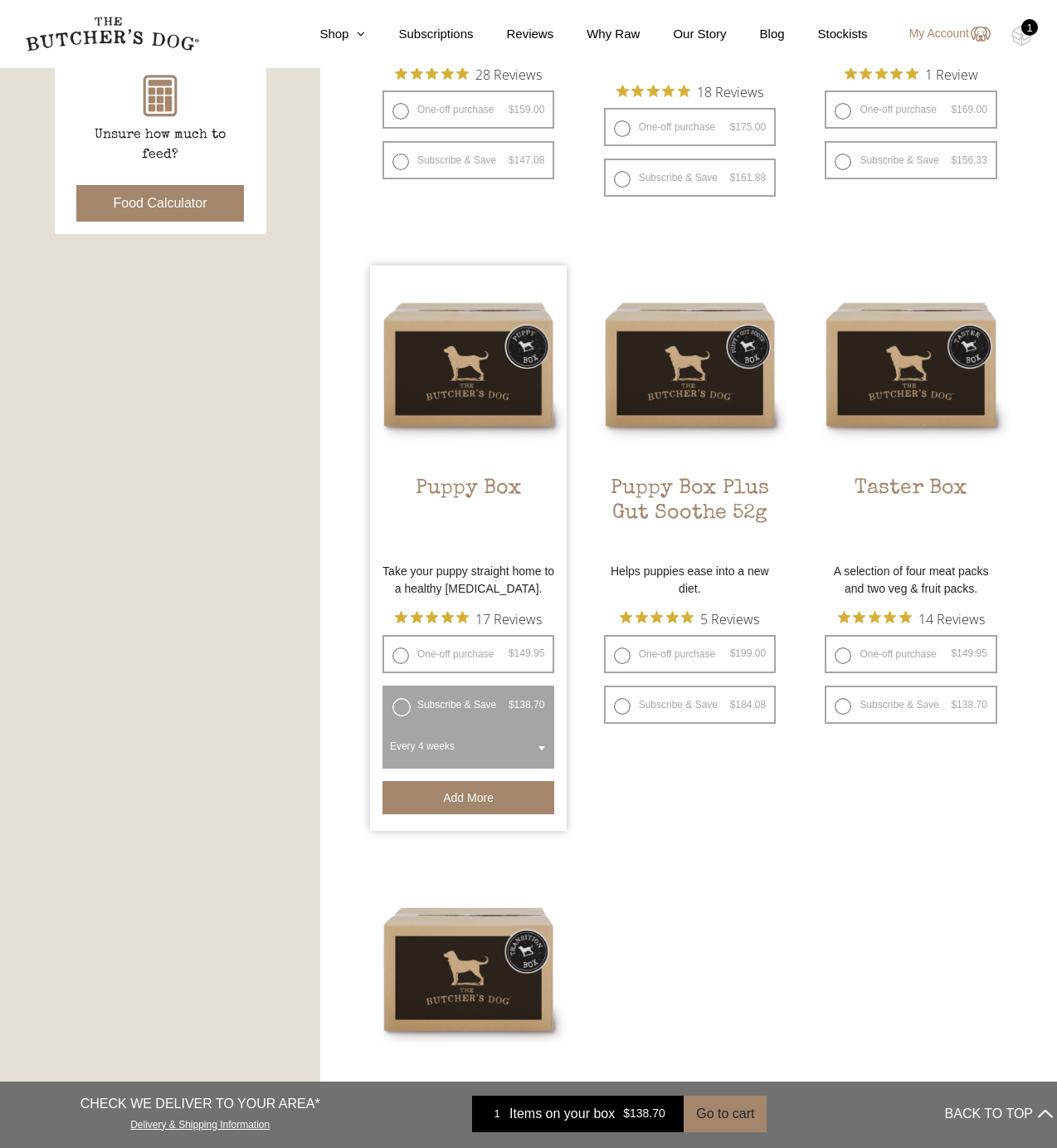
click at [1024, 33] on div "1" at bounding box center [1030, 27] width 17 height 17
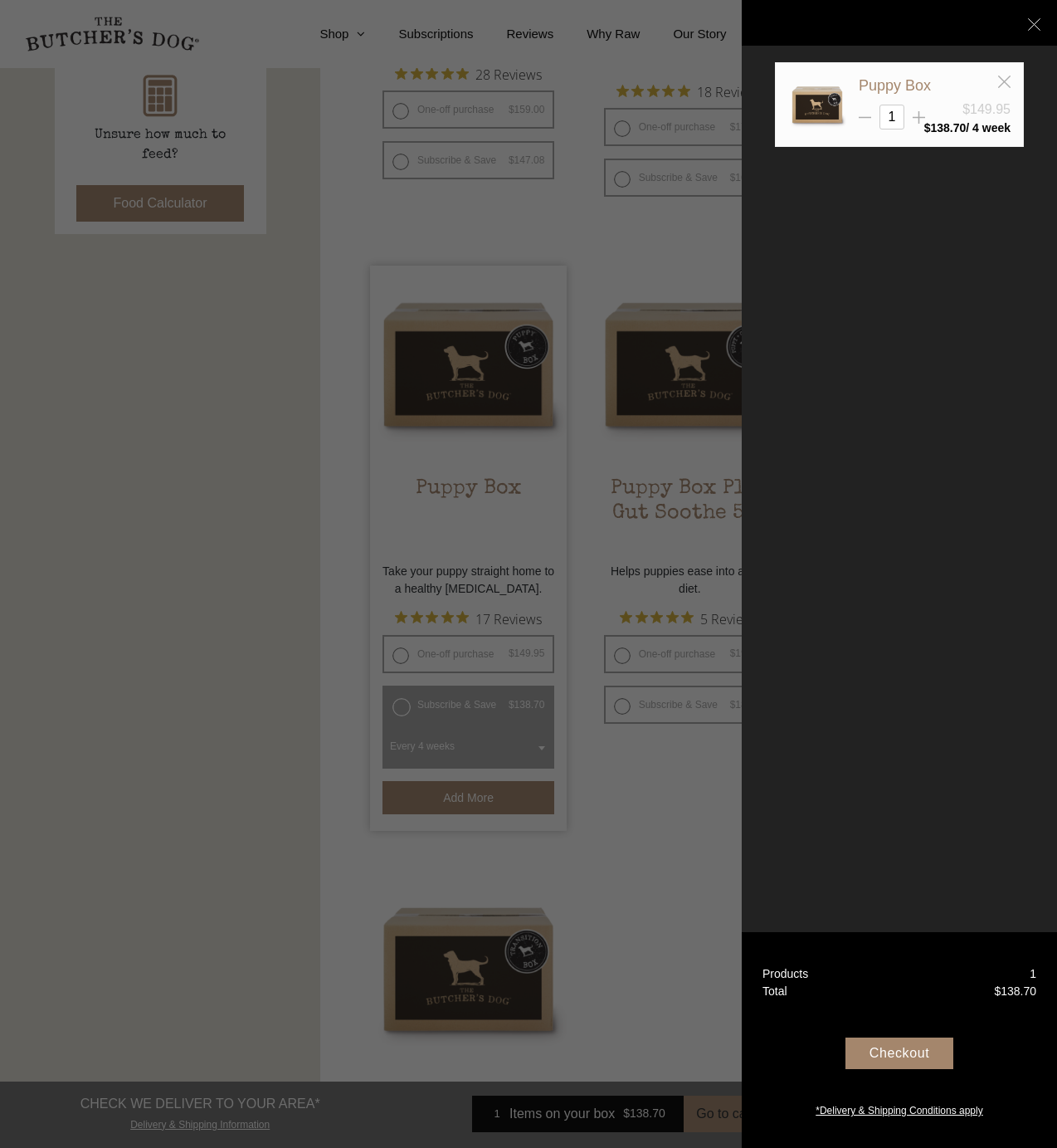
click at [900, 1054] on div "Checkout" at bounding box center [899, 1053] width 108 height 32
